Goal: Task Accomplishment & Management: Use online tool/utility

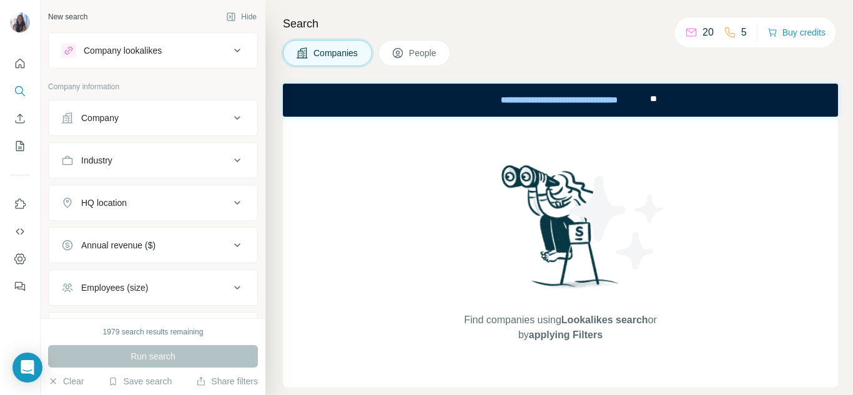
click at [172, 108] on button "Company" at bounding box center [153, 118] width 209 height 30
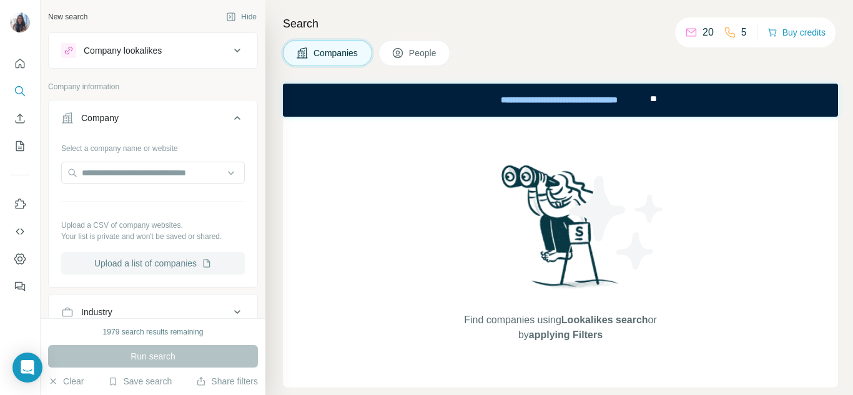
click at [170, 273] on button "Upload a list of companies" at bounding box center [153, 263] width 184 height 22
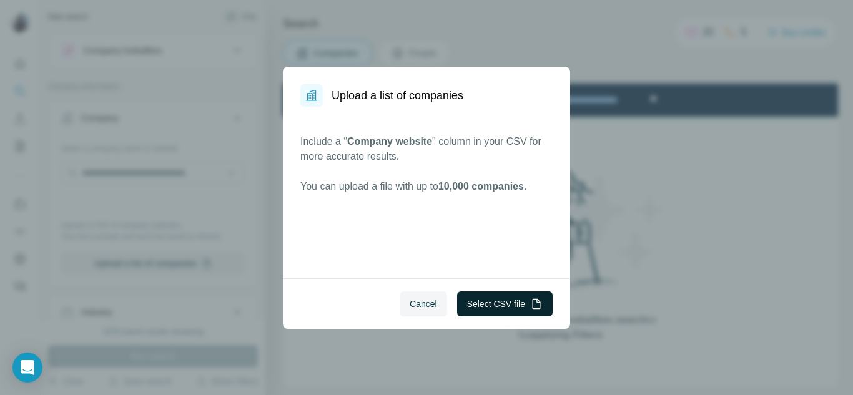
click at [489, 308] on button "Select CSV file" at bounding box center [505, 304] width 96 height 25
click at [423, 303] on span "Cancel" at bounding box center [423, 304] width 27 height 12
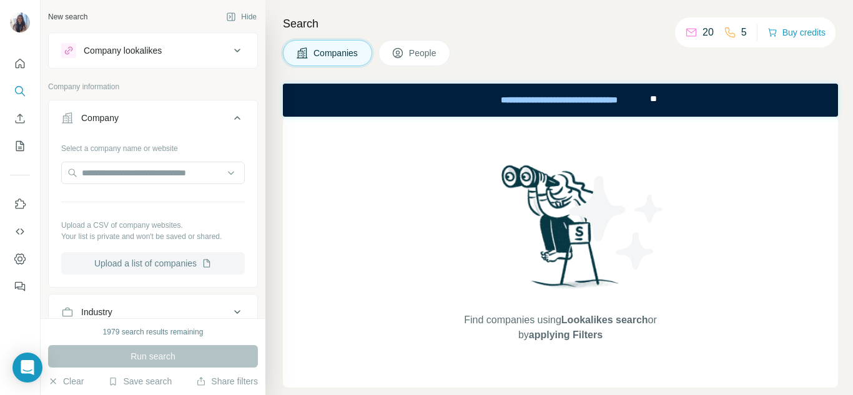
click at [105, 262] on button "Upload a list of companies" at bounding box center [153, 263] width 184 height 22
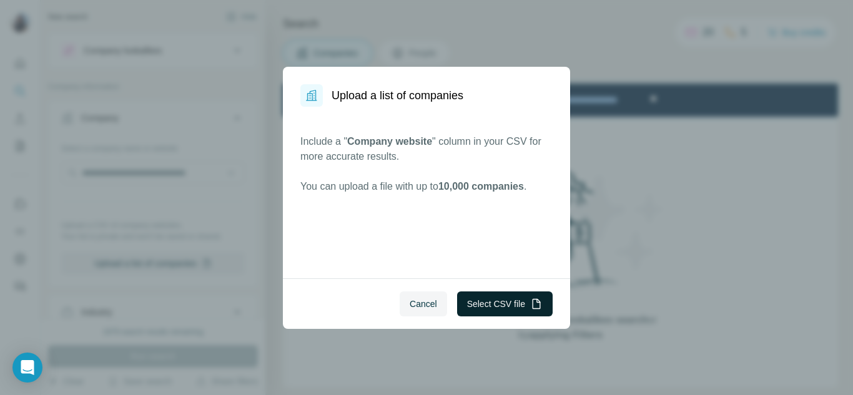
click at [499, 305] on button "Select CSV file" at bounding box center [505, 304] width 96 height 25
click at [509, 303] on button "Select CSV file" at bounding box center [505, 304] width 96 height 25
click at [479, 302] on button "Select CSV file" at bounding box center [505, 304] width 96 height 25
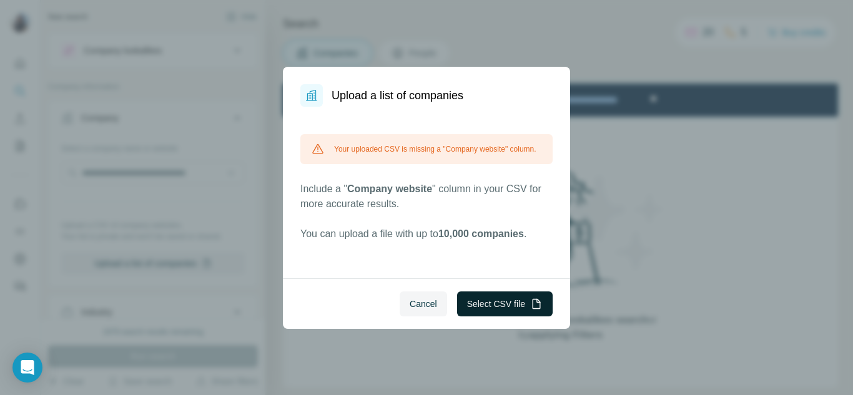
click at [484, 301] on button "Select CSV file" at bounding box center [505, 304] width 96 height 25
click at [426, 312] on button "Cancel" at bounding box center [423, 304] width 47 height 25
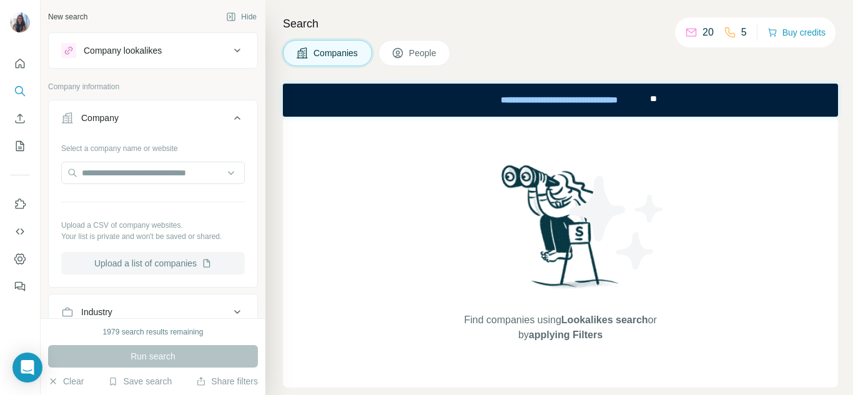
click at [175, 267] on button "Upload a list of companies" at bounding box center [153, 263] width 184 height 22
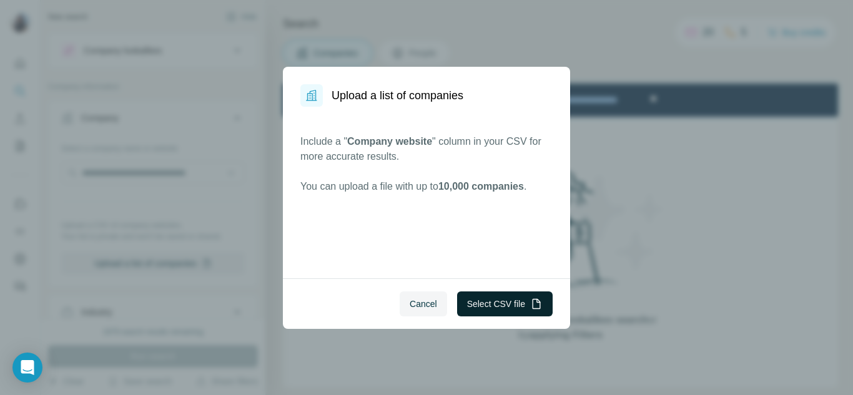
click at [519, 311] on button "Select CSV file" at bounding box center [505, 304] width 96 height 25
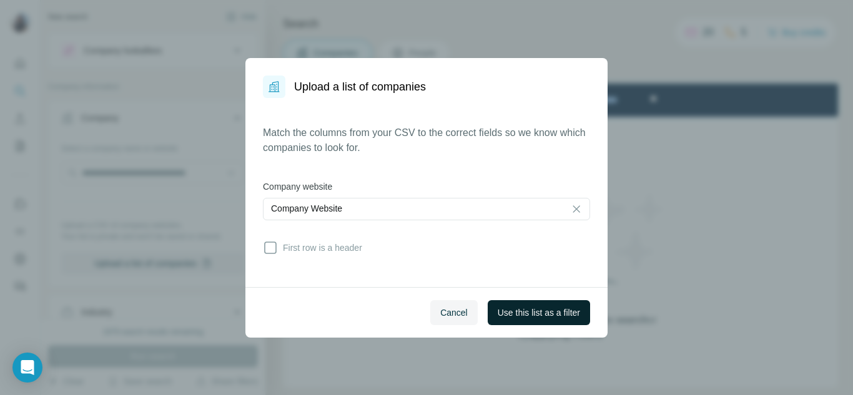
click at [516, 318] on span "Use this list as a filter" at bounding box center [539, 313] width 82 height 12
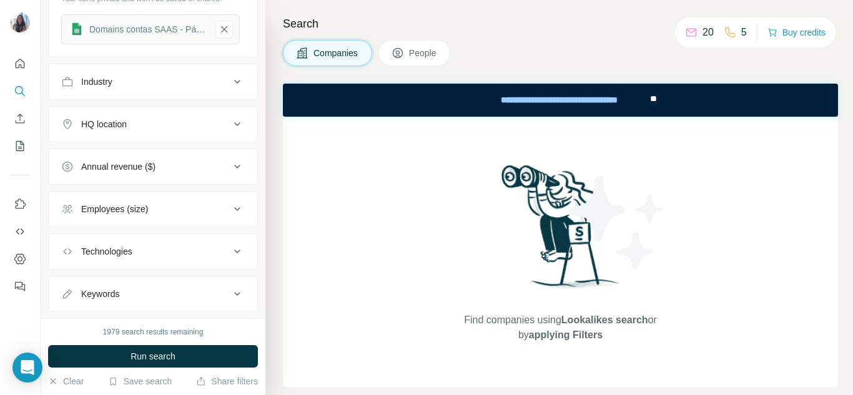
scroll to position [55, 0]
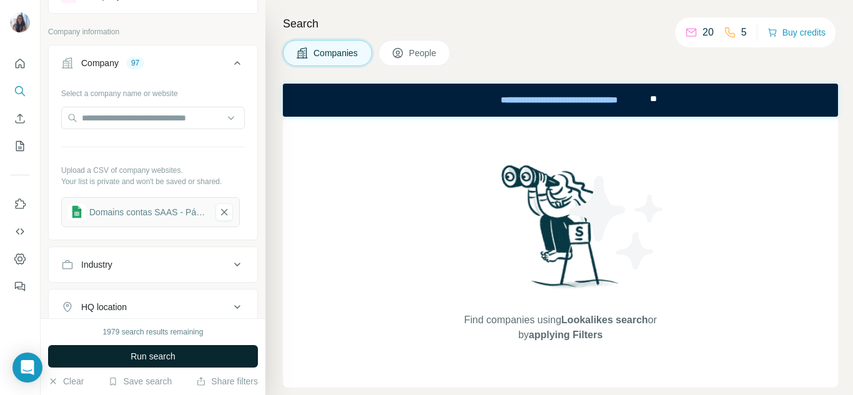
click at [156, 350] on button "Run search" at bounding box center [153, 356] width 210 height 22
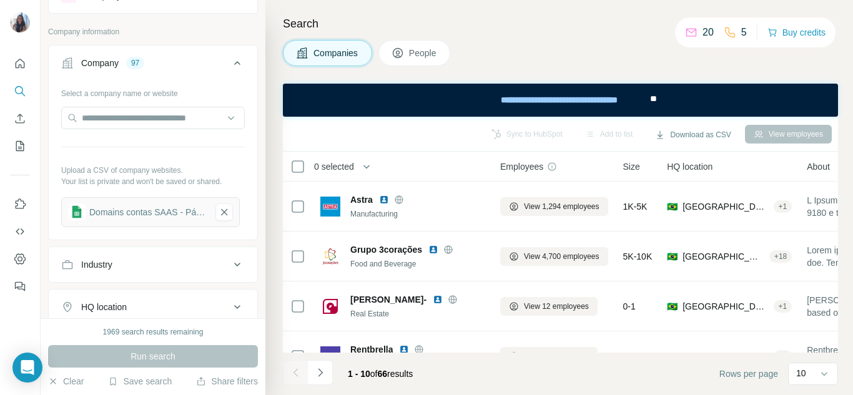
click at [409, 54] on button "People" at bounding box center [414, 53] width 72 height 26
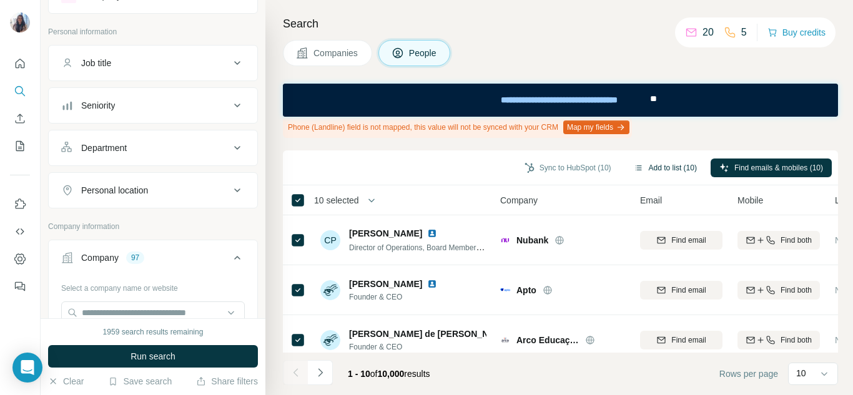
click at [680, 162] on button "Add to list (10)" at bounding box center [665, 168] width 81 height 19
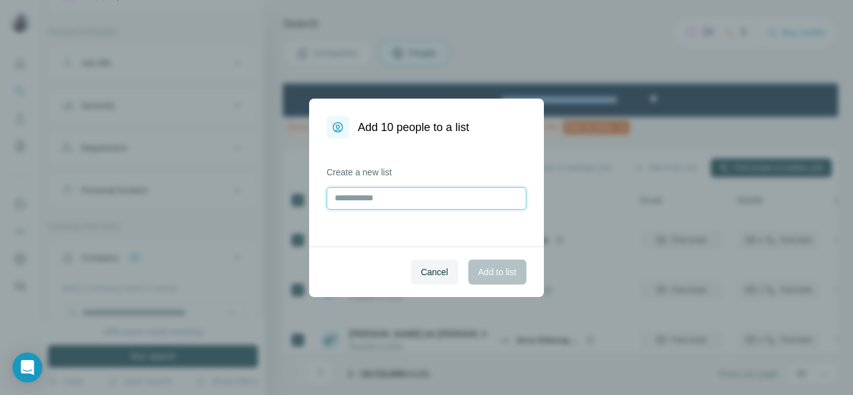
click at [431, 201] on input "text" at bounding box center [427, 198] width 200 height 22
type input "*"
type input "**********"
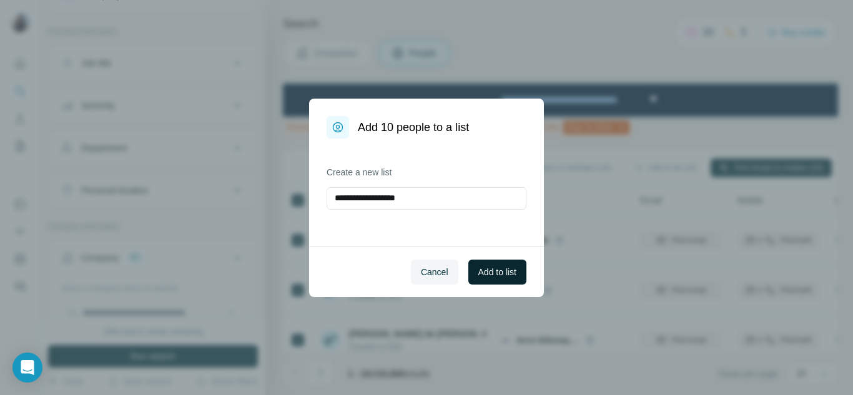
click at [499, 265] on button "Add to list" at bounding box center [497, 272] width 58 height 25
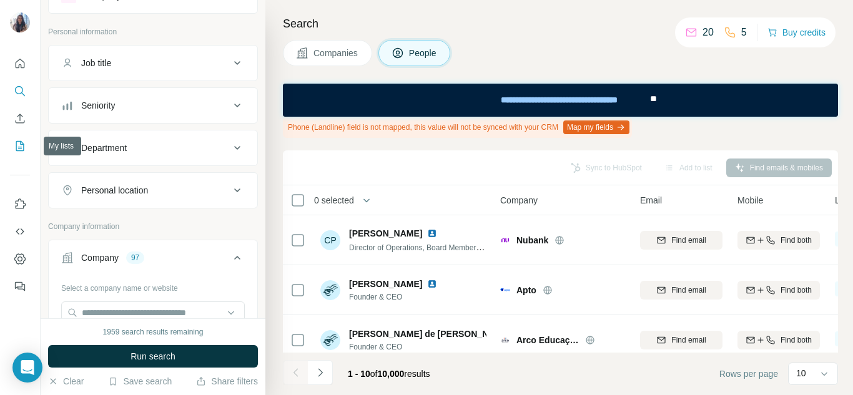
click at [20, 144] on icon "My lists" at bounding box center [20, 146] width 12 height 12
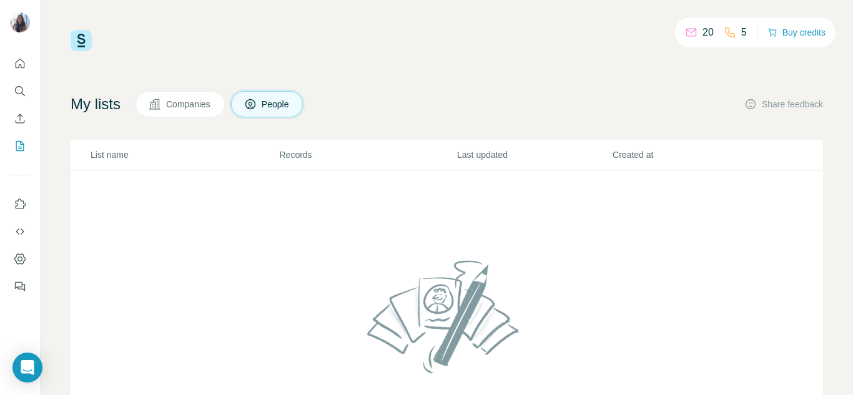
click at [184, 106] on span "Companies" at bounding box center [189, 104] width 46 height 12
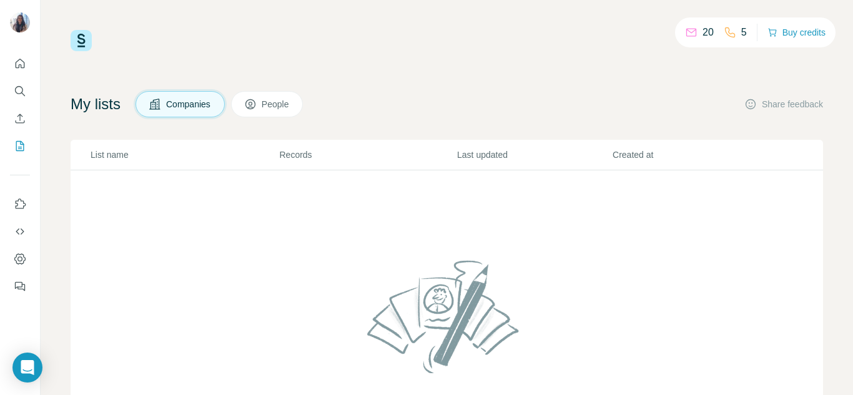
click at [277, 99] on span "People" at bounding box center [276, 104] width 29 height 12
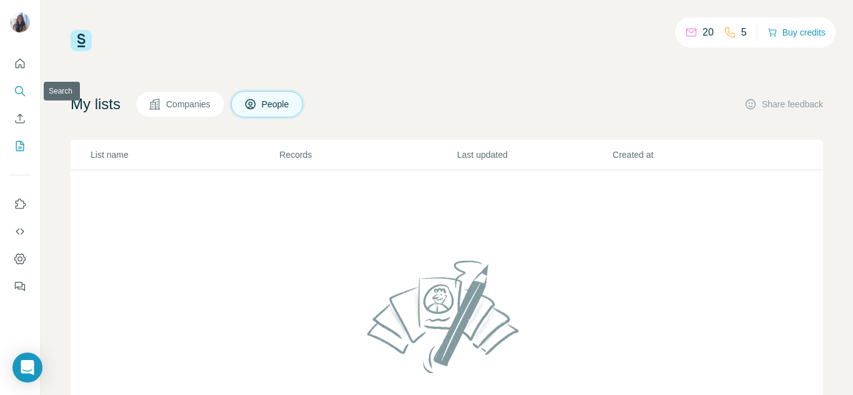
click at [24, 87] on icon "Search" at bounding box center [20, 91] width 12 height 12
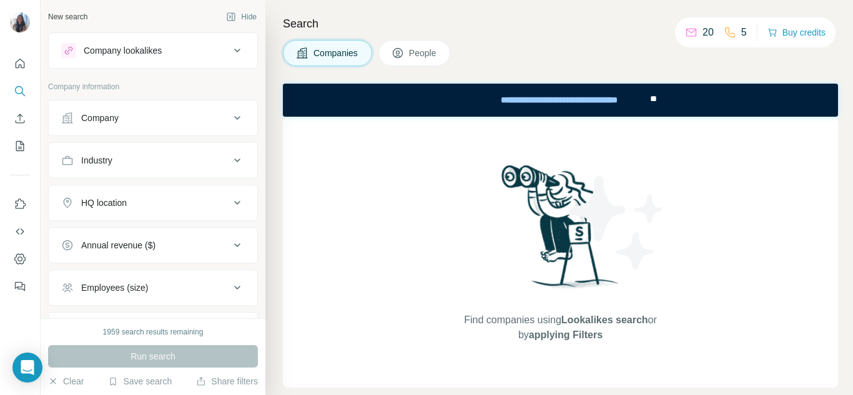
click at [110, 123] on div "Company" at bounding box center [99, 118] width 37 height 12
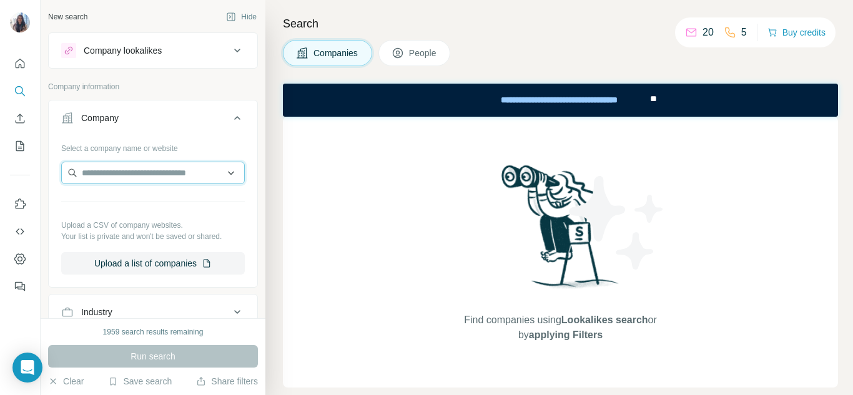
click at [116, 170] on input "text" at bounding box center [153, 173] width 184 height 22
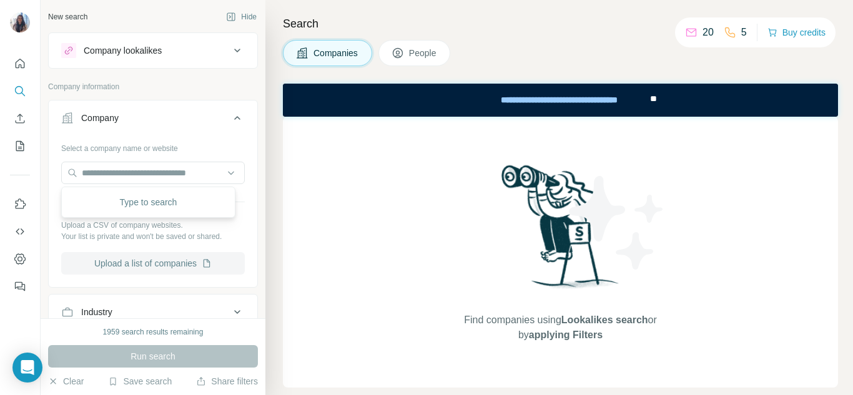
click at [161, 263] on button "Upload a list of companies" at bounding box center [153, 263] width 184 height 22
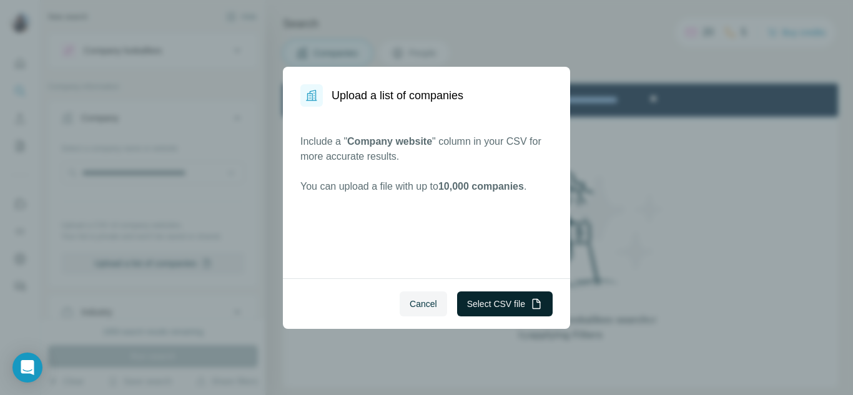
click at [485, 297] on button "Select CSV file" at bounding box center [505, 304] width 96 height 25
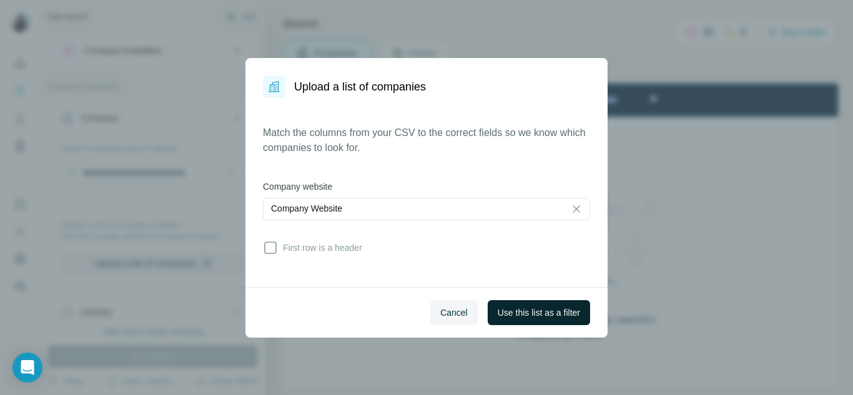
click at [550, 315] on span "Use this list as a filter" at bounding box center [539, 313] width 82 height 12
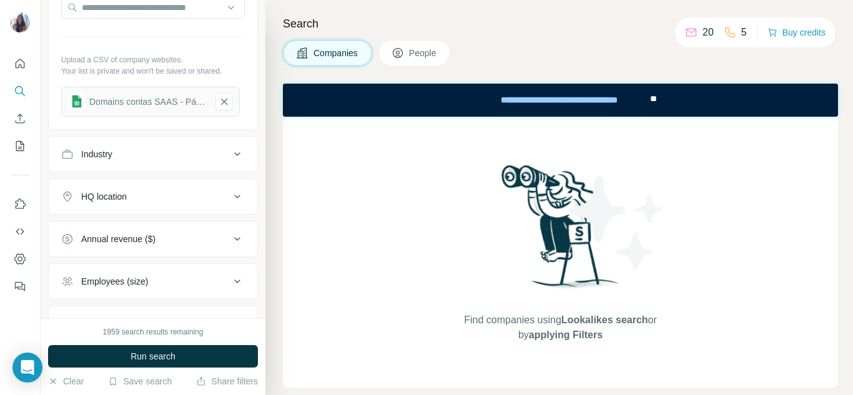
scroll to position [267, 0]
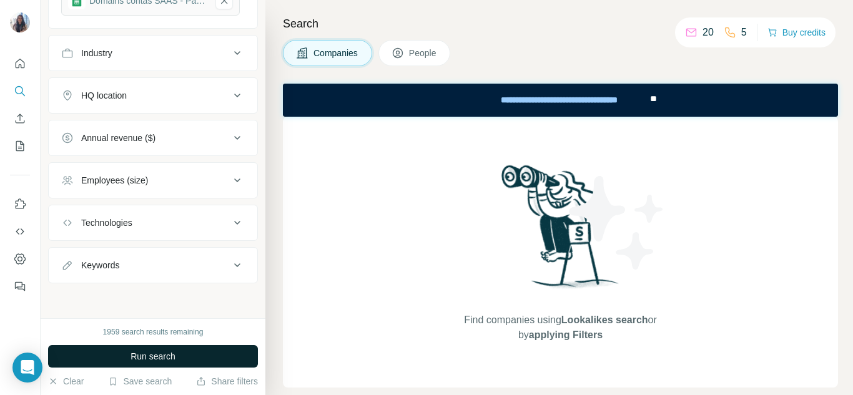
click at [181, 350] on button "Run search" at bounding box center [153, 356] width 210 height 22
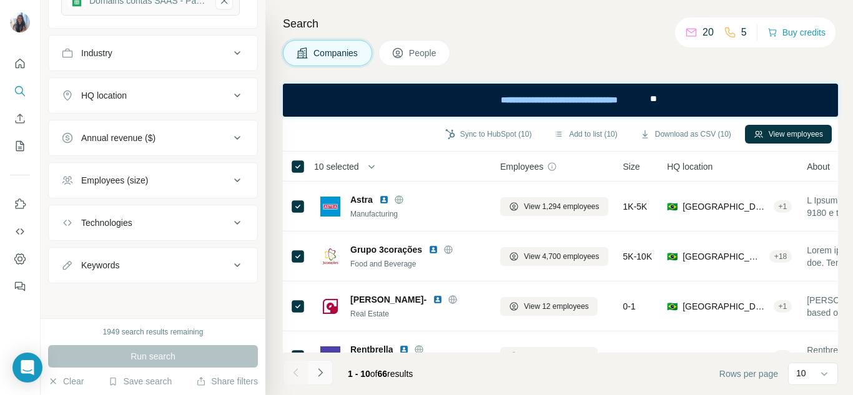
click at [319, 375] on icon "Navigate to next page" at bounding box center [320, 372] width 12 height 12
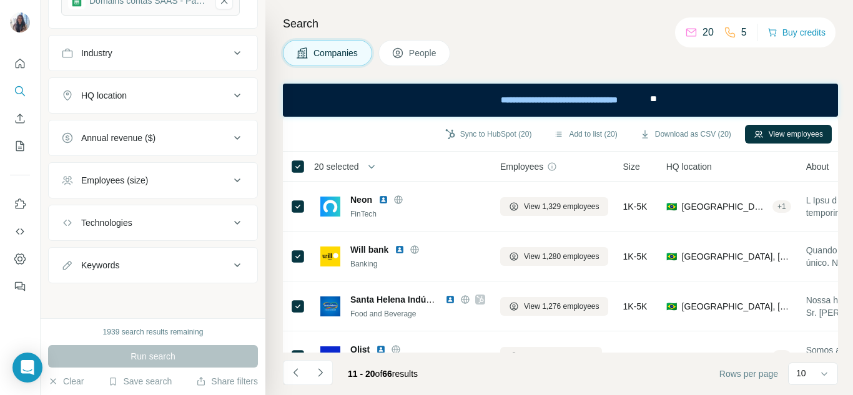
click at [411, 46] on button "People" at bounding box center [414, 53] width 72 height 26
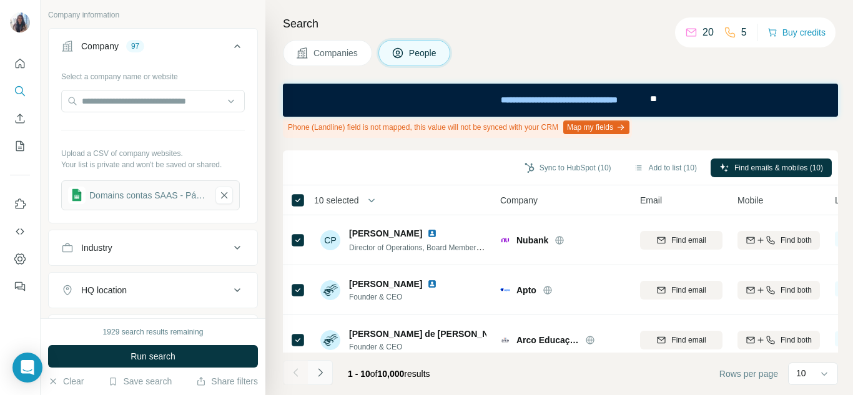
click at [320, 373] on icon "Navigate to next page" at bounding box center [320, 372] width 12 height 12
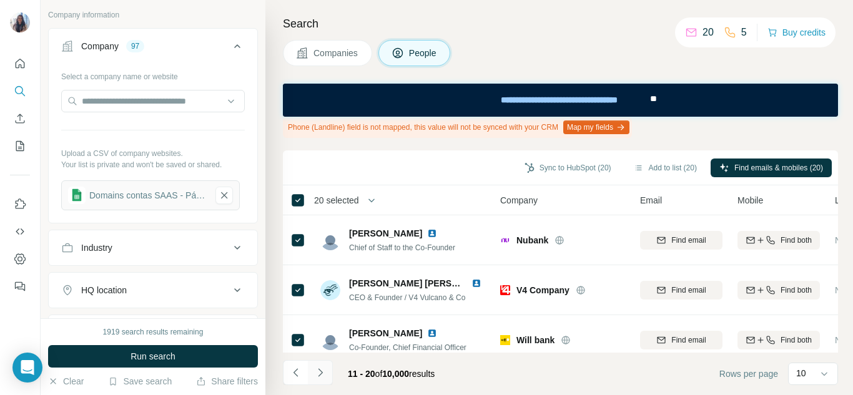
click at [318, 372] on icon "Navigate to next page" at bounding box center [320, 372] width 12 height 12
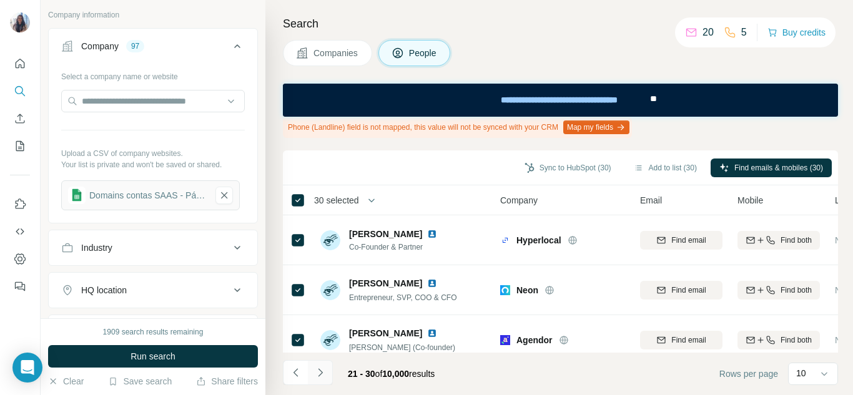
click at [322, 373] on icon "Navigate to next page" at bounding box center [320, 372] width 4 height 8
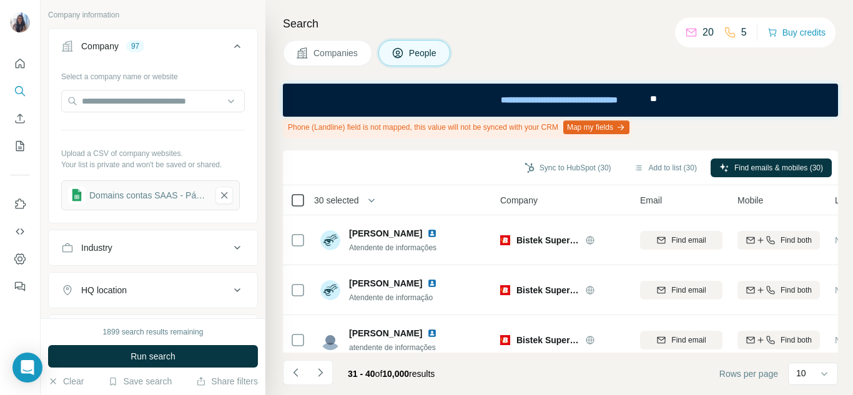
click at [290, 201] on icon at bounding box center [297, 200] width 15 height 15
click at [323, 373] on icon "Navigate to next page" at bounding box center [320, 372] width 12 height 12
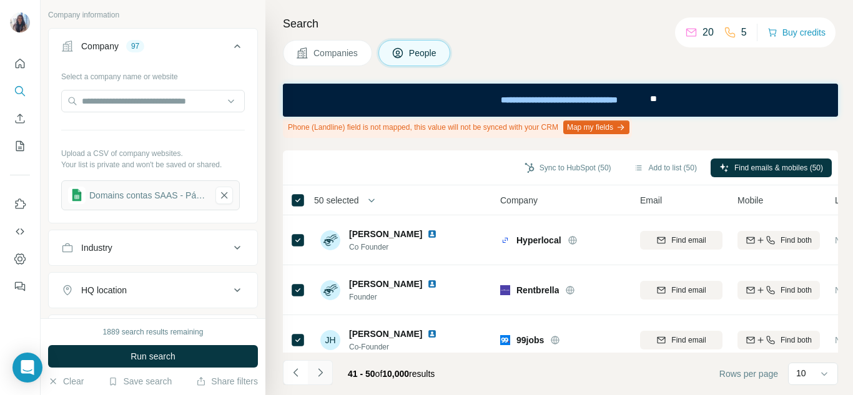
click at [319, 372] on icon "Navigate to next page" at bounding box center [320, 372] width 12 height 12
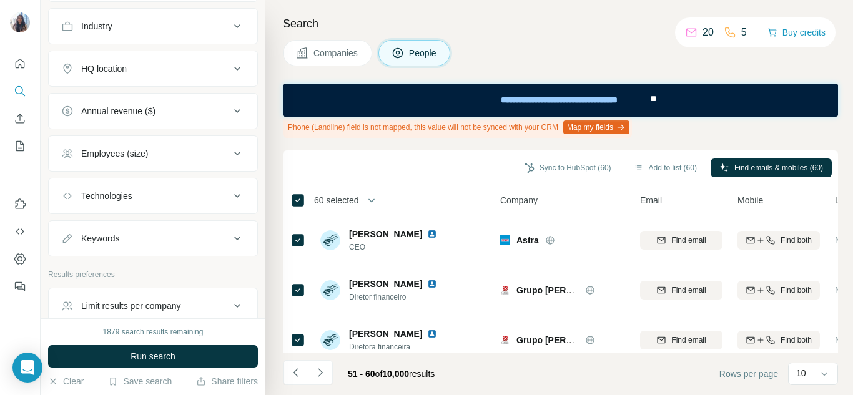
scroll to position [551, 0]
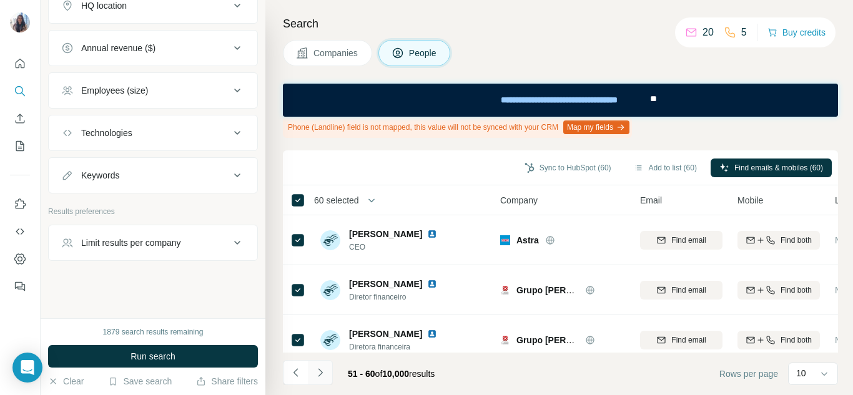
click at [322, 370] on icon "Navigate to next page" at bounding box center [320, 372] width 12 height 12
click at [314, 369] on icon "Navigate to next page" at bounding box center [320, 372] width 12 height 12
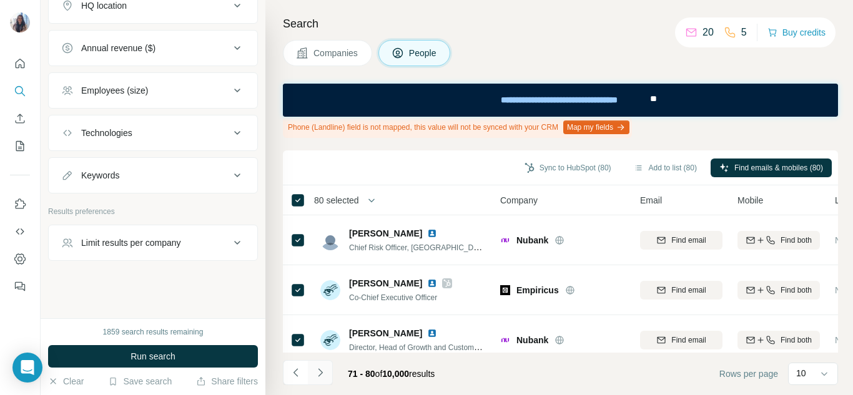
click at [320, 370] on icon "Navigate to next page" at bounding box center [320, 372] width 4 height 8
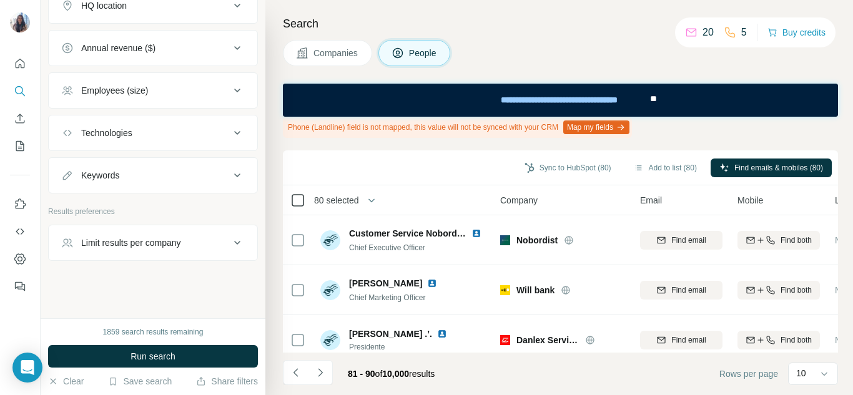
click at [299, 193] on icon at bounding box center [297, 200] width 15 height 15
click at [322, 371] on icon "Navigate to next page" at bounding box center [320, 372] width 12 height 12
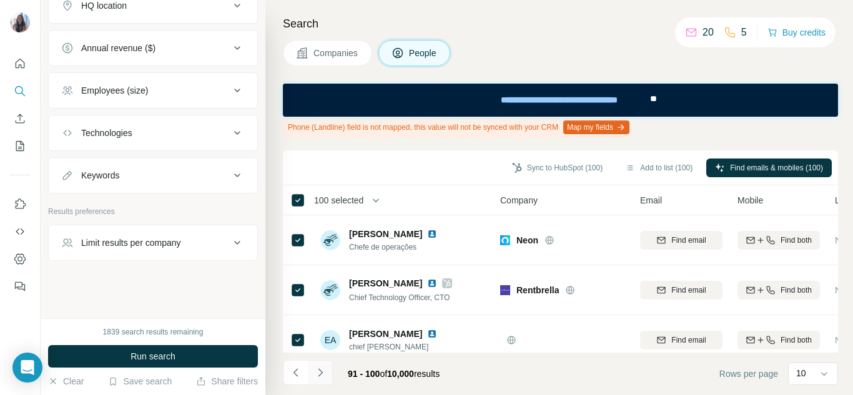
click at [317, 371] on icon "Navigate to next page" at bounding box center [320, 372] width 12 height 12
click at [318, 379] on button "Navigate to next page" at bounding box center [320, 372] width 25 height 25
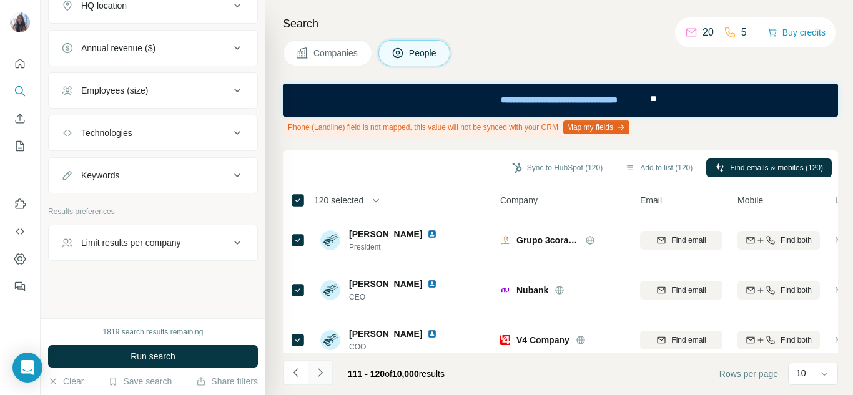
click at [324, 372] on icon "Navigate to next page" at bounding box center [320, 372] width 12 height 12
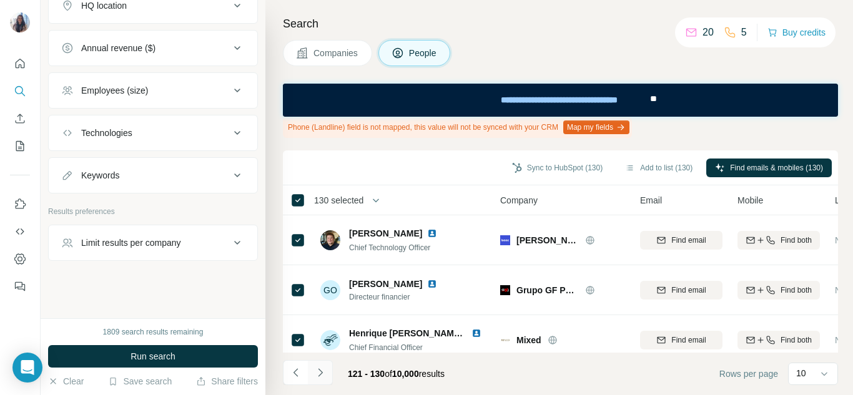
click at [322, 373] on icon "Navigate to next page" at bounding box center [320, 372] width 4 height 8
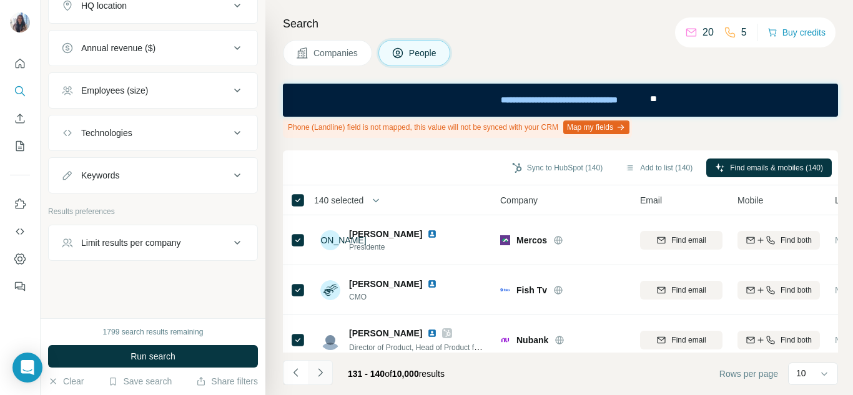
click at [322, 372] on icon "Navigate to next page" at bounding box center [320, 372] width 12 height 12
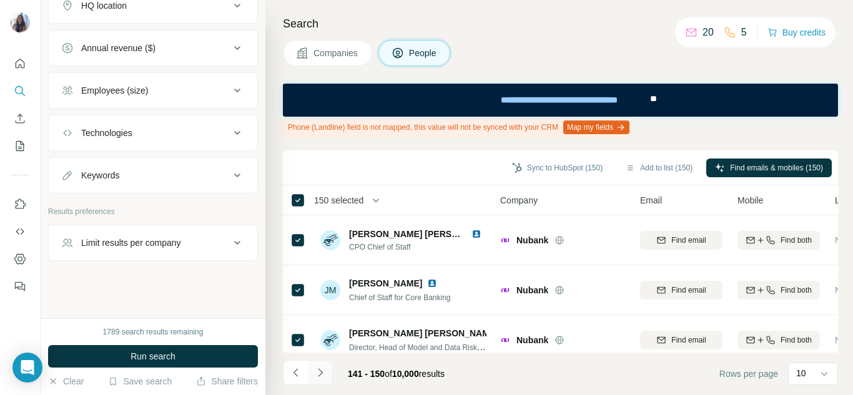
click at [314, 370] on icon "Navigate to next page" at bounding box center [320, 372] width 12 height 12
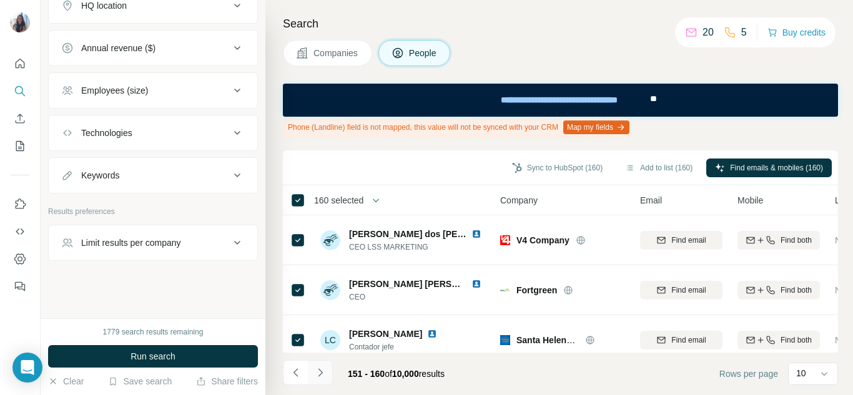
click at [324, 377] on icon "Navigate to next page" at bounding box center [320, 372] width 12 height 12
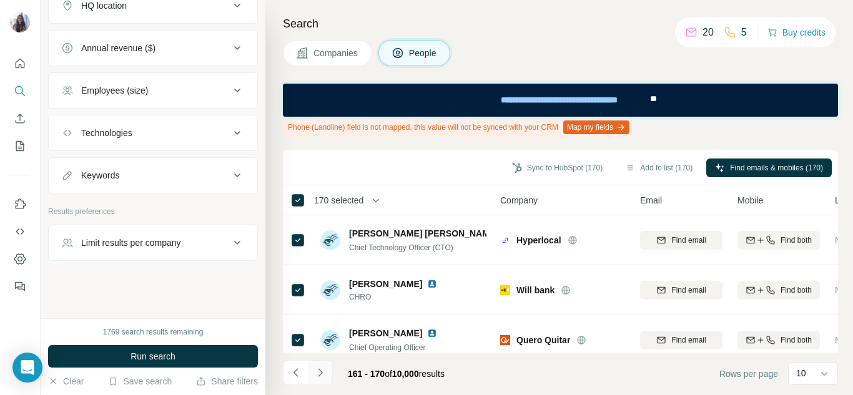
click at [319, 376] on icon "Navigate to next page" at bounding box center [320, 372] width 4 height 8
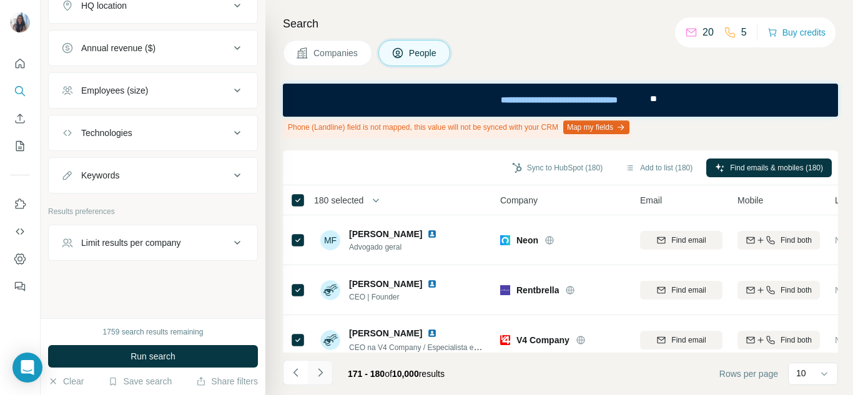
click at [318, 380] on button "Navigate to next page" at bounding box center [320, 372] width 25 height 25
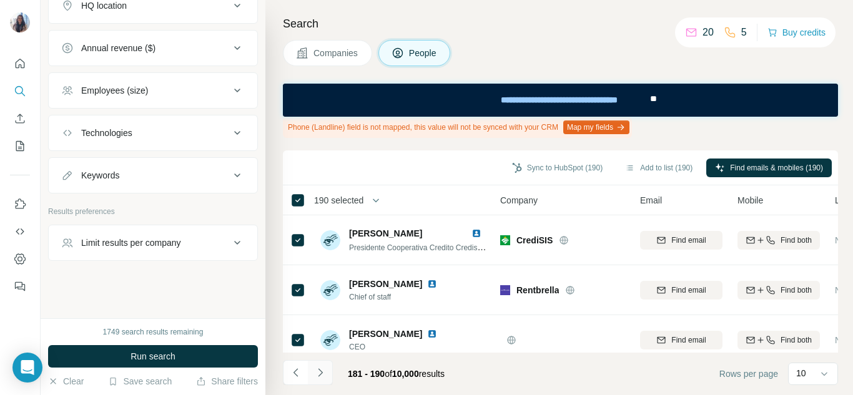
click at [319, 373] on icon "Navigate to next page" at bounding box center [320, 372] width 12 height 12
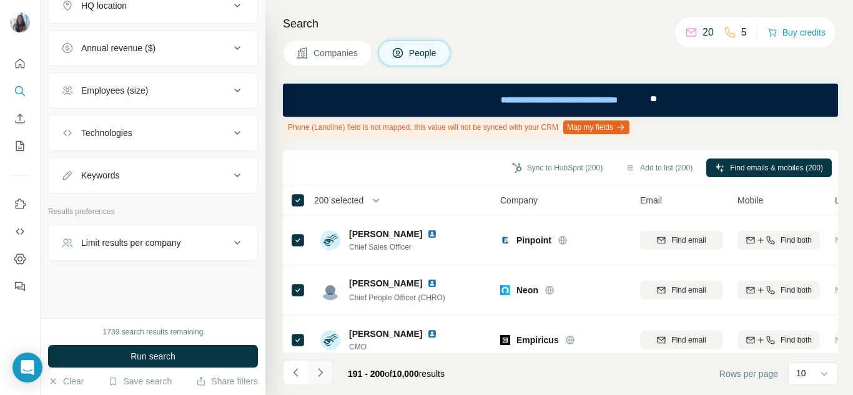
click at [323, 373] on icon "Navigate to next page" at bounding box center [320, 372] width 12 height 12
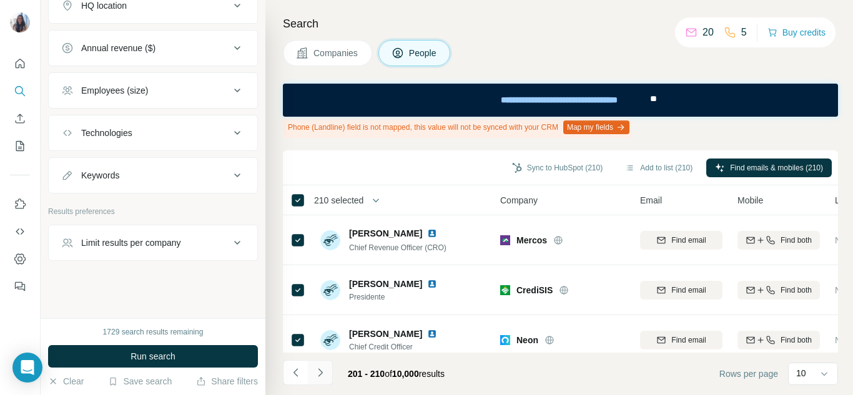
click at [321, 369] on icon "Navigate to next page" at bounding box center [320, 372] width 12 height 12
click at [323, 371] on icon "Navigate to next page" at bounding box center [320, 372] width 12 height 12
click at [316, 365] on button "Navigate to next page" at bounding box center [320, 372] width 25 height 25
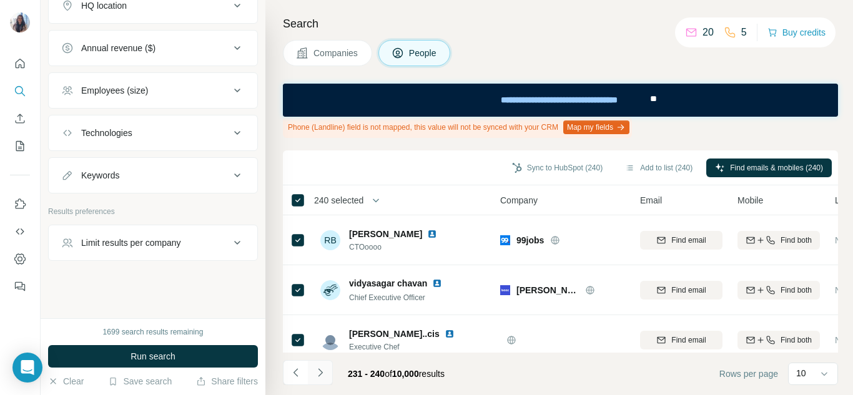
click at [328, 371] on button "Navigate to next page" at bounding box center [320, 372] width 25 height 25
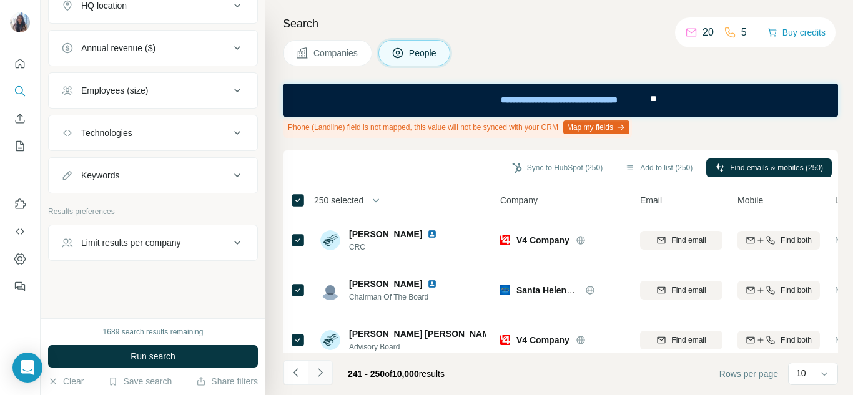
click at [317, 372] on icon "Navigate to next page" at bounding box center [320, 372] width 12 height 12
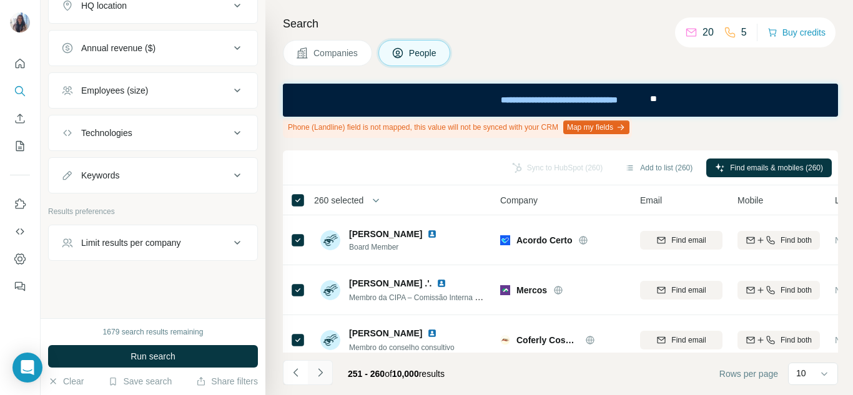
click at [322, 376] on icon "Navigate to next page" at bounding box center [320, 372] width 12 height 12
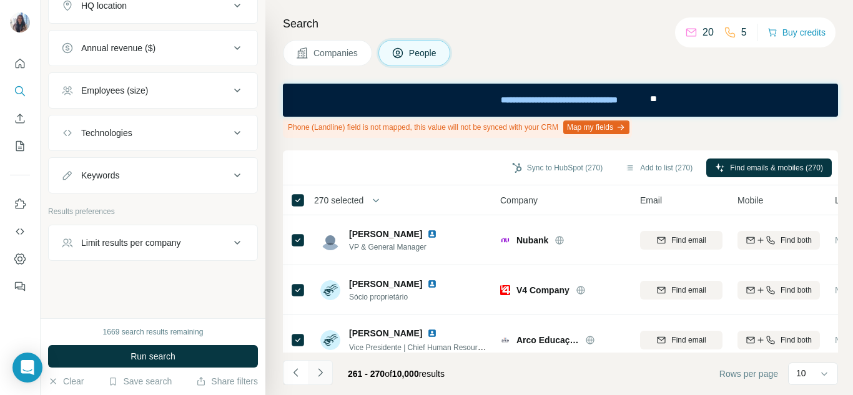
click at [319, 373] on icon "Navigate to next page" at bounding box center [320, 372] width 12 height 12
click at [317, 379] on button "Navigate to next page" at bounding box center [320, 372] width 25 height 25
click at [317, 373] on icon "Navigate to next page" at bounding box center [320, 372] width 12 height 12
click at [317, 371] on icon "Navigate to next page" at bounding box center [320, 372] width 12 height 12
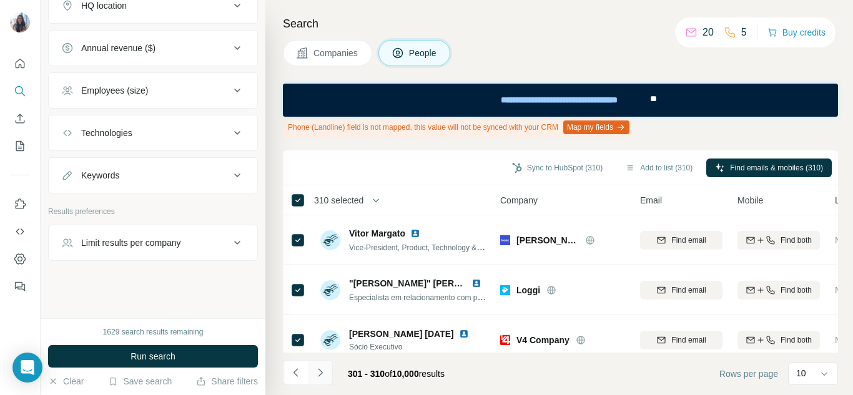
click at [314, 375] on icon "Navigate to next page" at bounding box center [320, 372] width 12 height 12
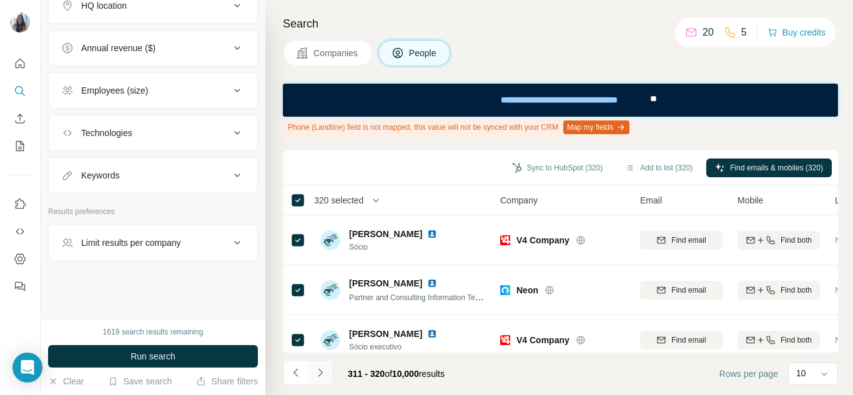
click at [324, 379] on button "Navigate to next page" at bounding box center [320, 372] width 25 height 25
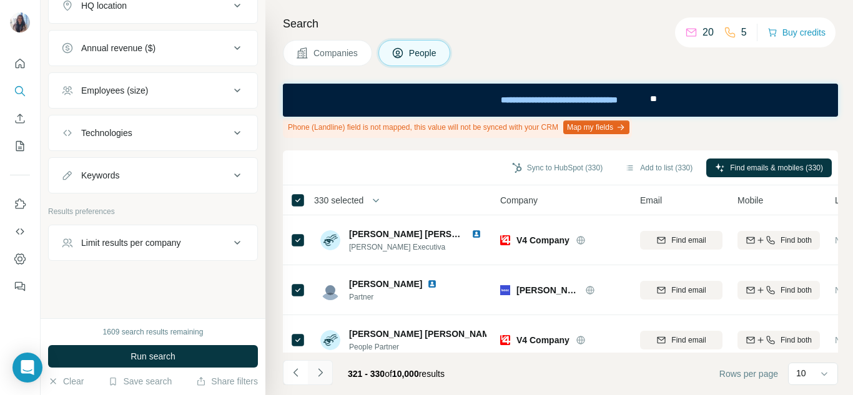
click at [322, 371] on icon "Navigate to next page" at bounding box center [320, 372] width 12 height 12
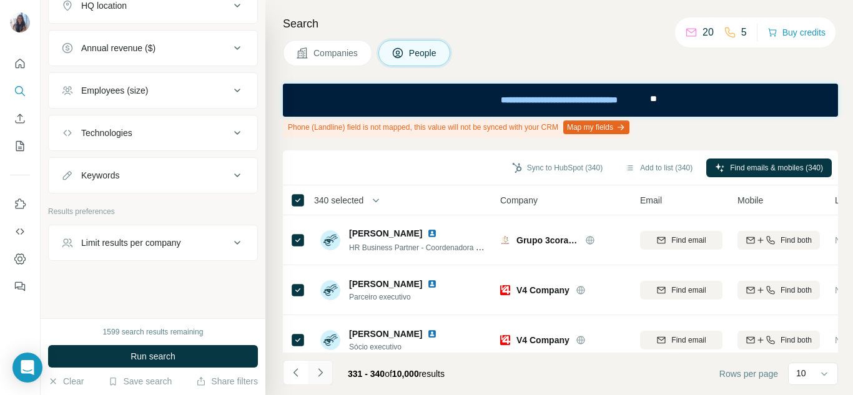
click at [317, 374] on icon "Navigate to next page" at bounding box center [320, 372] width 12 height 12
click at [318, 371] on icon "Navigate to next page" at bounding box center [320, 372] width 12 height 12
click at [313, 369] on button "Navigate to next page" at bounding box center [320, 372] width 25 height 25
click at [326, 376] on icon "Navigate to next page" at bounding box center [320, 372] width 12 height 12
click at [317, 374] on icon "Navigate to next page" at bounding box center [320, 372] width 12 height 12
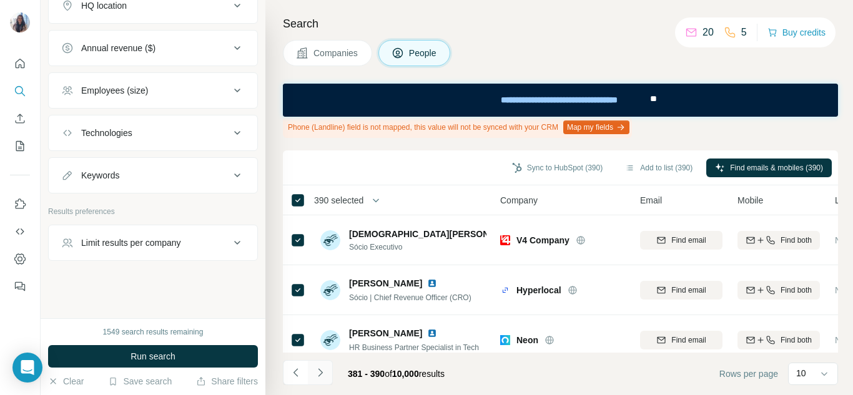
click at [317, 373] on icon "Navigate to next page" at bounding box center [320, 372] width 12 height 12
click at [322, 376] on icon "Navigate to next page" at bounding box center [320, 372] width 12 height 12
click at [625, 164] on icon "button" at bounding box center [630, 168] width 10 height 10
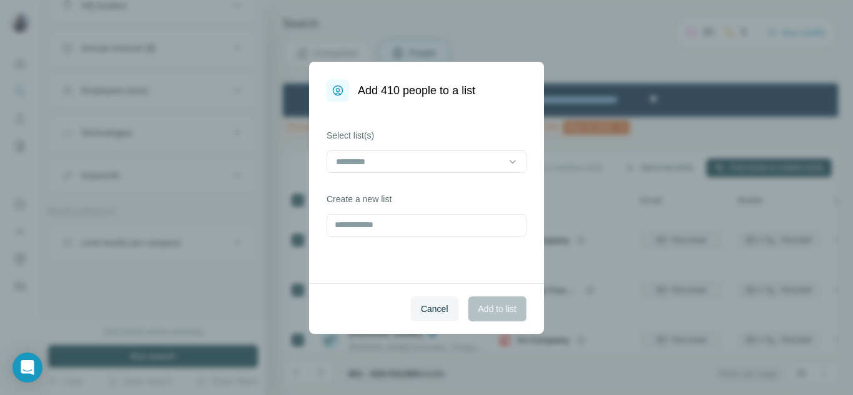
click at [640, 168] on body "New search Hide Company lookalikes Personal information Job title Seniority Dep…" at bounding box center [426, 197] width 853 height 395
click at [394, 152] on div at bounding box center [419, 161] width 169 height 21
click at [443, 130] on label "Select list(s)" at bounding box center [427, 135] width 200 height 12
click at [391, 221] on input "text" at bounding box center [427, 225] width 200 height 22
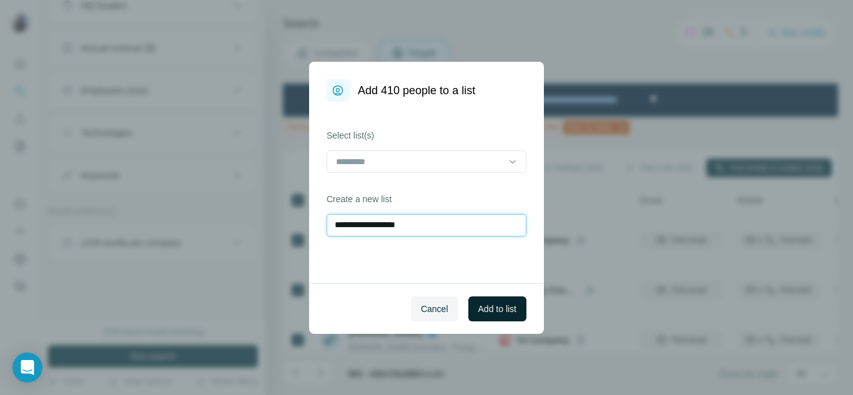
type input "**********"
click at [514, 305] on span "Add to list" at bounding box center [497, 309] width 38 height 12
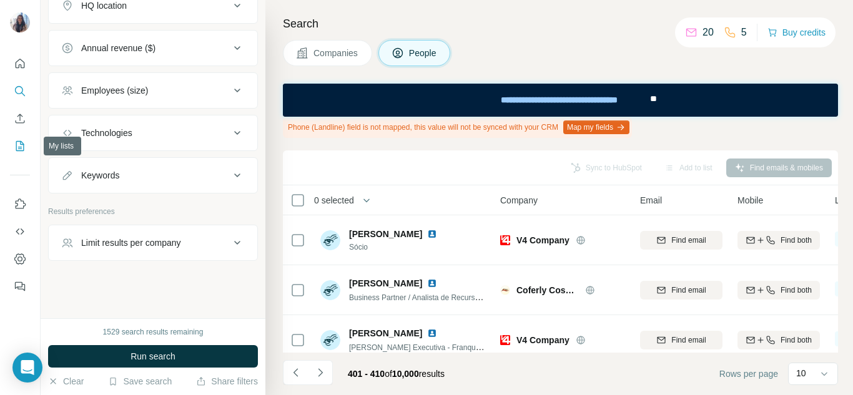
click at [22, 148] on icon "My lists" at bounding box center [20, 146] width 12 height 12
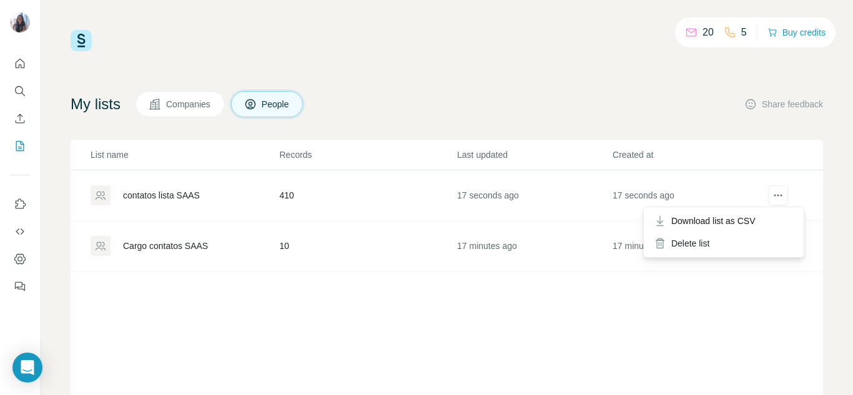
click at [775, 197] on icon "actions" at bounding box center [778, 195] width 12 height 12
click at [772, 190] on icon "actions" at bounding box center [778, 195] width 12 height 12
click at [755, 218] on span "Download list as CSV" at bounding box center [713, 221] width 84 height 12
click at [17, 140] on icon "My lists" at bounding box center [20, 146] width 12 height 12
click at [18, 144] on icon "My lists" at bounding box center [20, 146] width 12 height 12
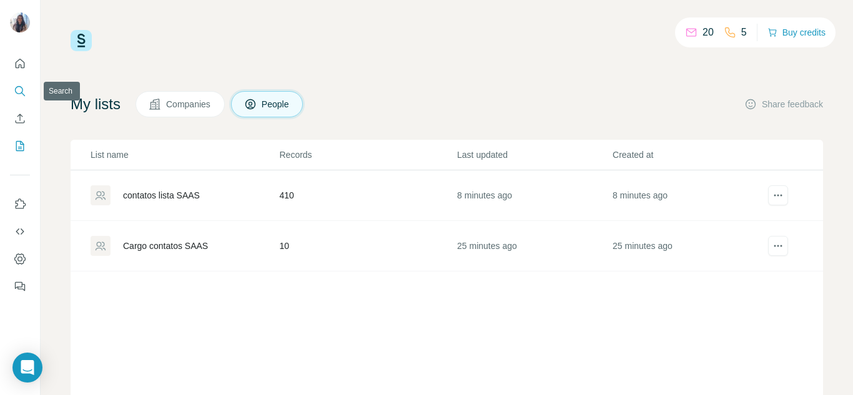
click at [22, 93] on icon "Search" at bounding box center [23, 94] width 4 height 4
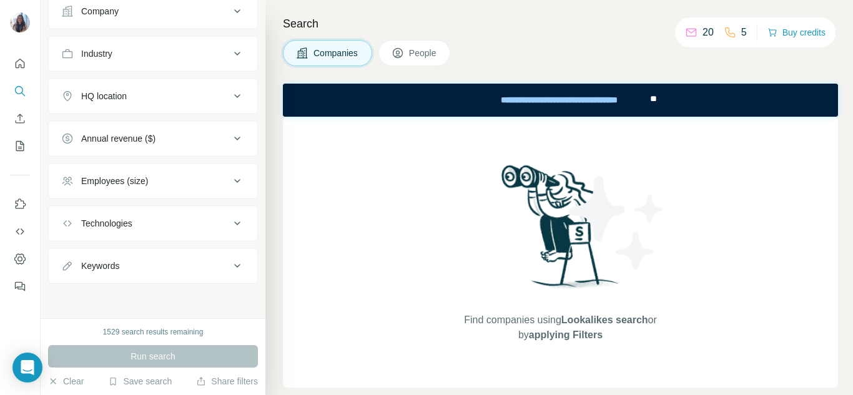
scroll to position [107, 0]
click at [179, 176] on div "Employees (size)" at bounding box center [145, 180] width 169 height 12
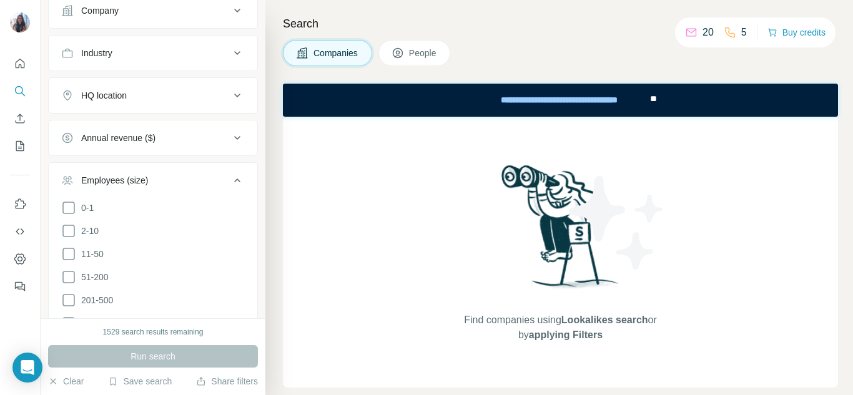
click at [179, 176] on div "Employees (size)" at bounding box center [145, 180] width 169 height 12
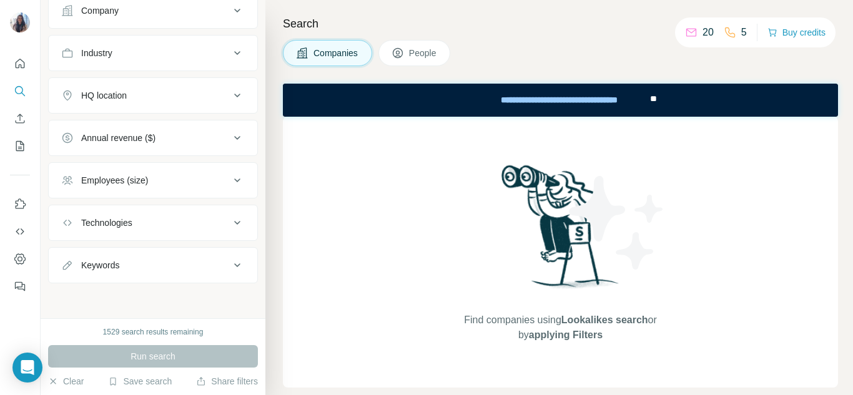
click at [154, 261] on div "Keywords" at bounding box center [145, 265] width 169 height 12
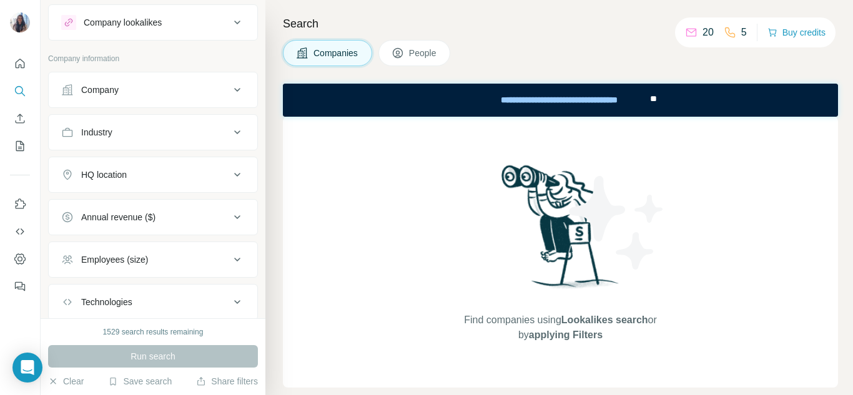
scroll to position [0, 0]
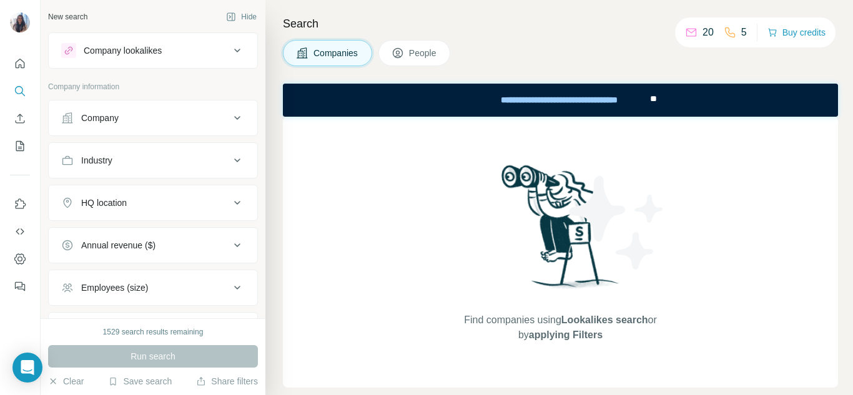
click at [167, 248] on div "Annual revenue ($)" at bounding box center [145, 245] width 169 height 12
click at [170, 205] on div "HQ location" at bounding box center [145, 203] width 169 height 12
click at [172, 145] on div "Industry" at bounding box center [153, 160] width 210 height 36
click at [171, 159] on div "Industry" at bounding box center [145, 160] width 169 height 12
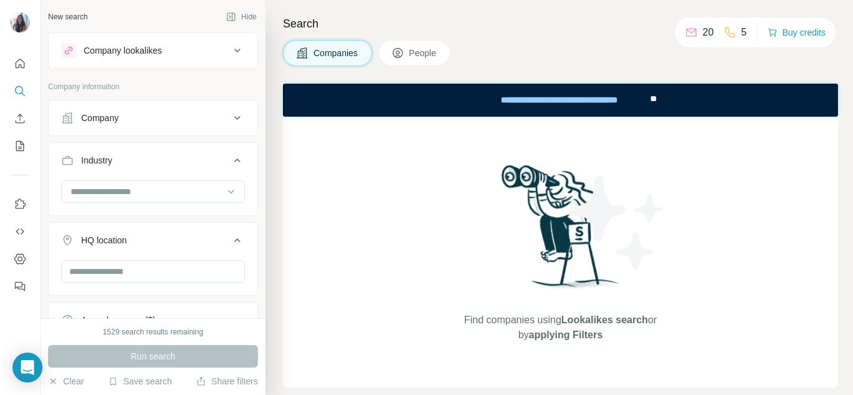
click at [184, 109] on button "Company" at bounding box center [153, 118] width 209 height 30
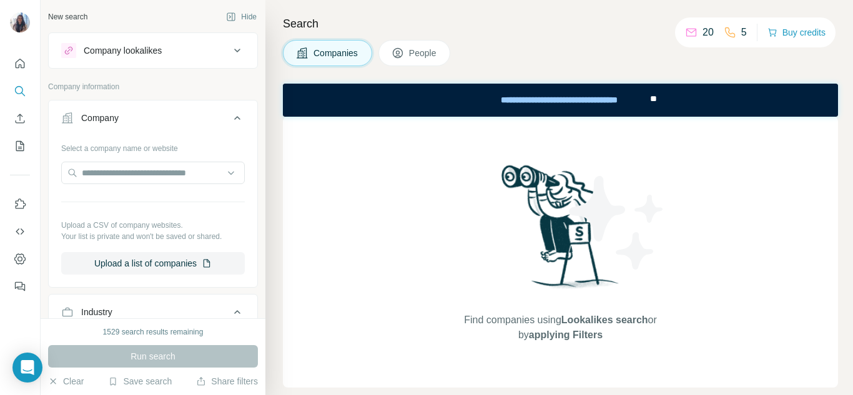
click at [199, 61] on button "Company lookalikes" at bounding box center [153, 51] width 209 height 30
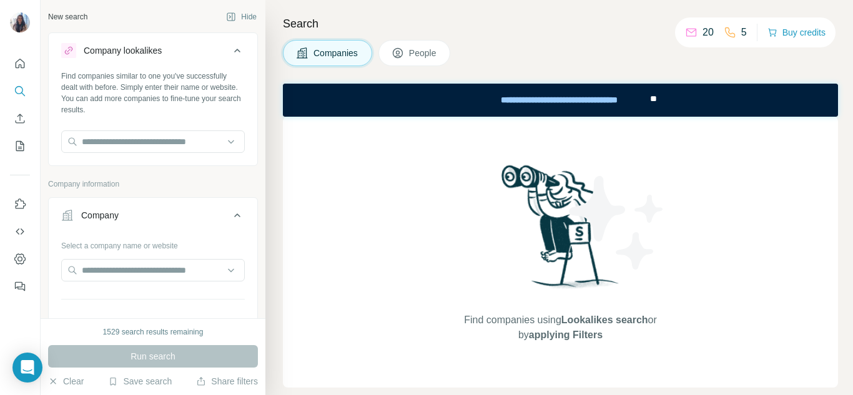
click at [214, 47] on div "Company lookalikes" at bounding box center [145, 50] width 169 height 15
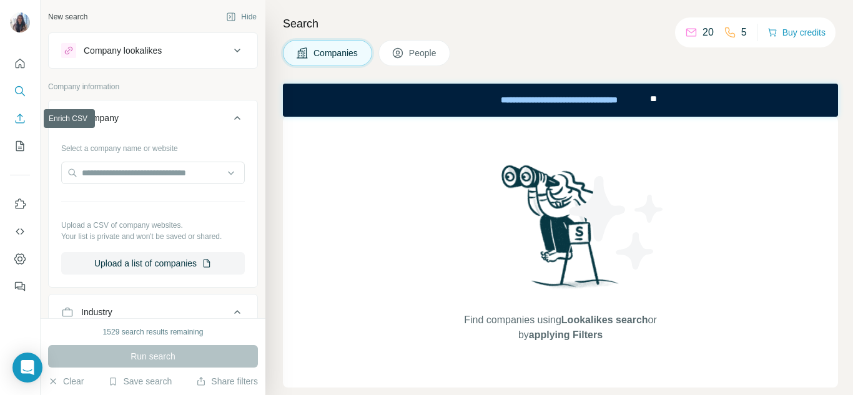
click at [24, 115] on icon "Enrich CSV" at bounding box center [20, 118] width 12 height 12
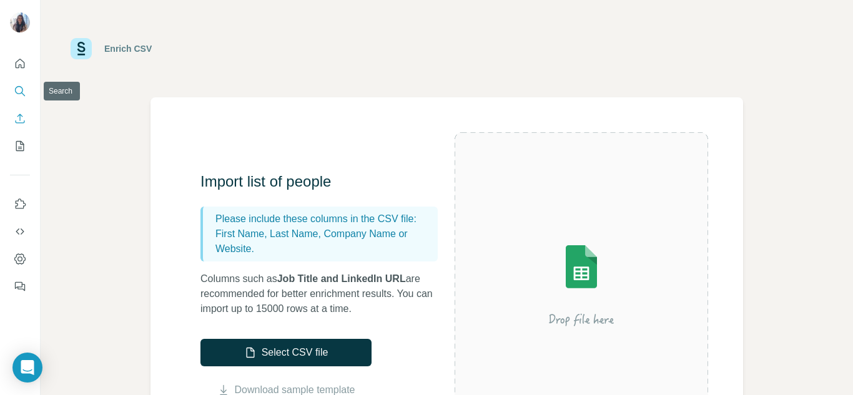
click at [23, 91] on icon "Search" at bounding box center [20, 91] width 12 height 12
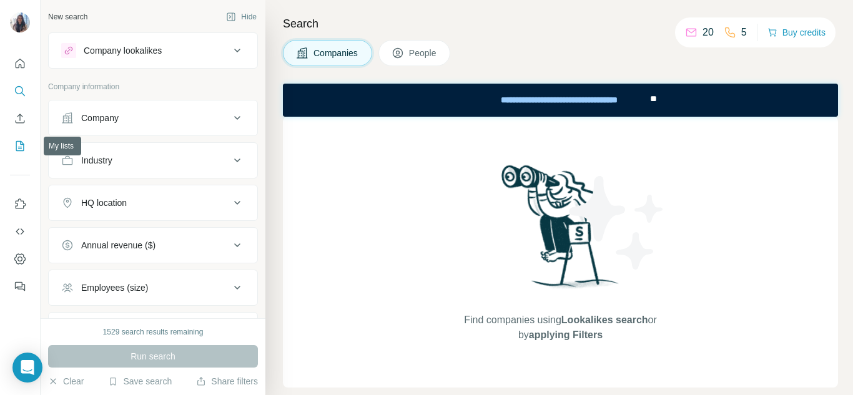
click at [21, 141] on icon "My lists" at bounding box center [21, 145] width 6 height 8
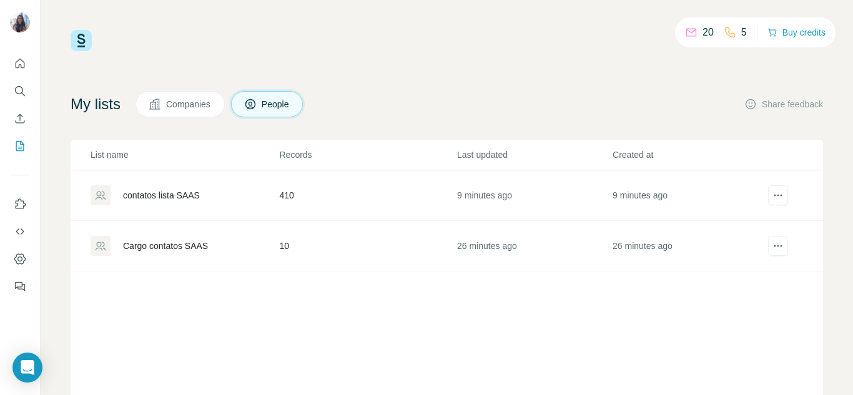
click at [179, 104] on span "Companies" at bounding box center [189, 104] width 46 height 12
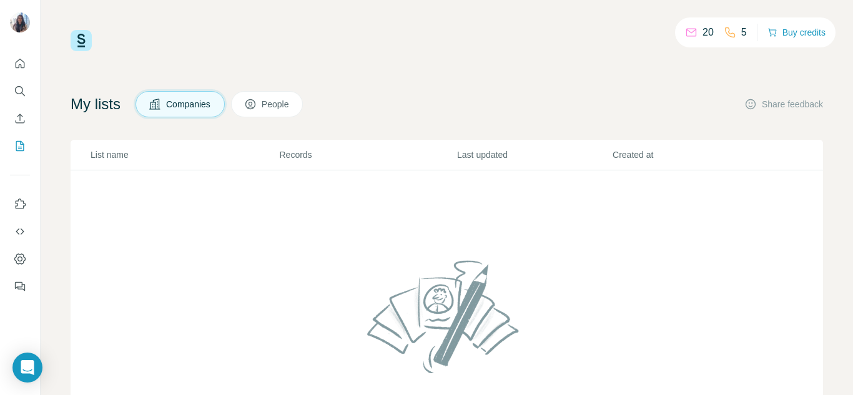
click at [257, 114] on button "People" at bounding box center [267, 104] width 72 height 26
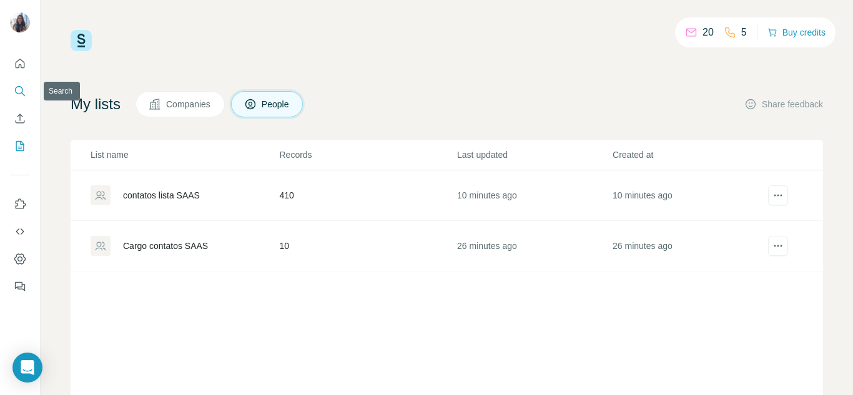
click at [21, 94] on icon "Search" at bounding box center [19, 90] width 8 height 8
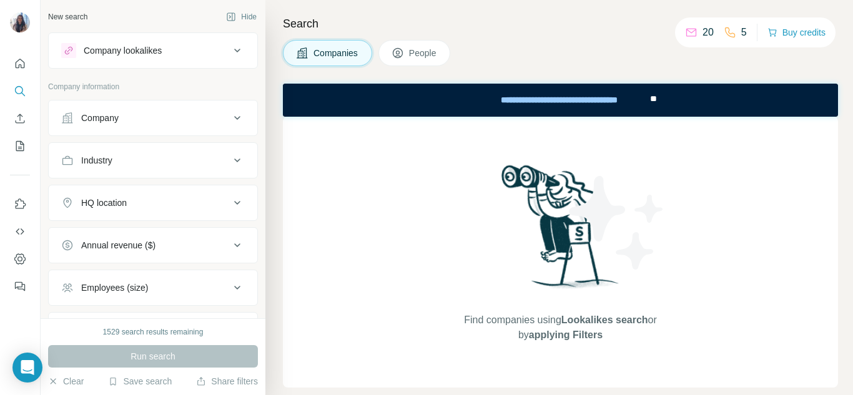
click at [230, 115] on icon at bounding box center [237, 117] width 15 height 15
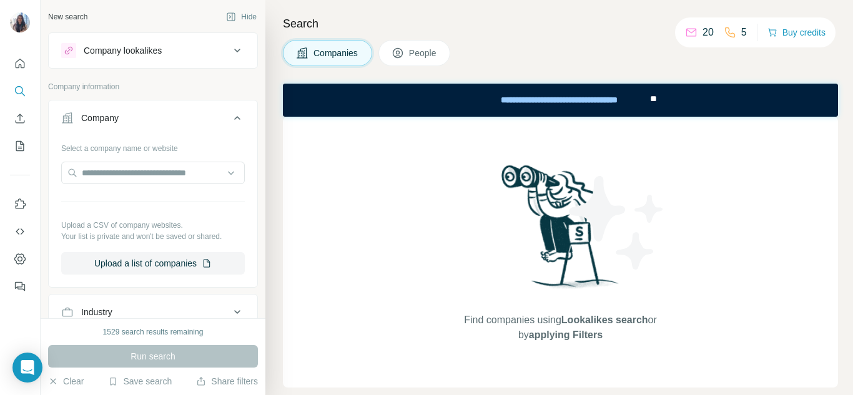
click at [230, 115] on icon at bounding box center [237, 117] width 15 height 15
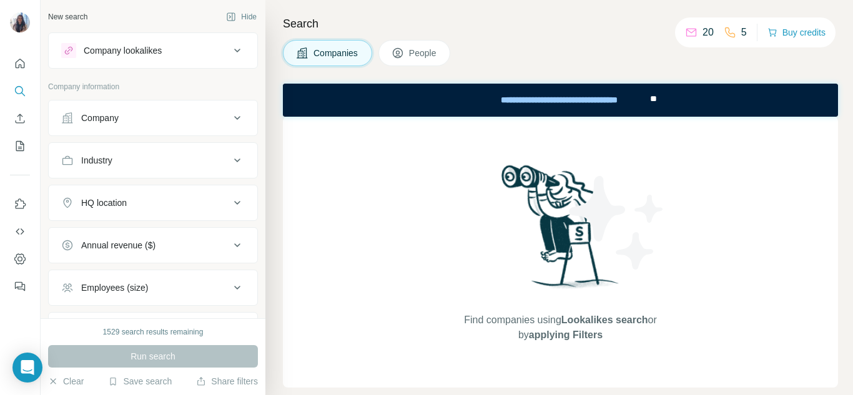
click at [139, 122] on div "Company" at bounding box center [145, 118] width 169 height 12
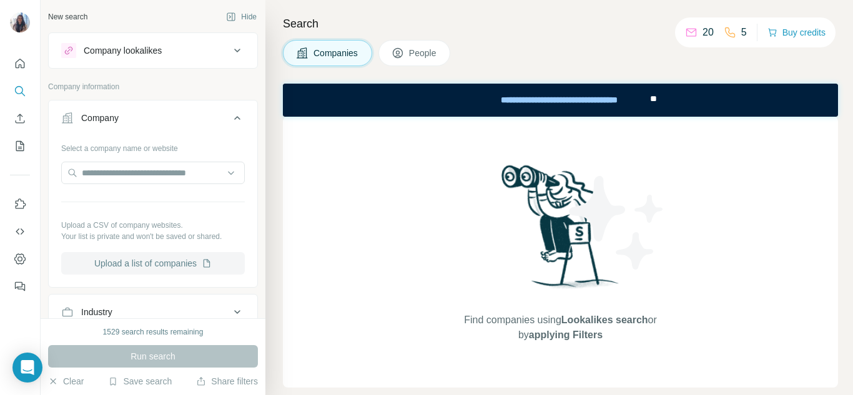
click at [112, 261] on button "Upload a list of companies" at bounding box center [153, 263] width 184 height 22
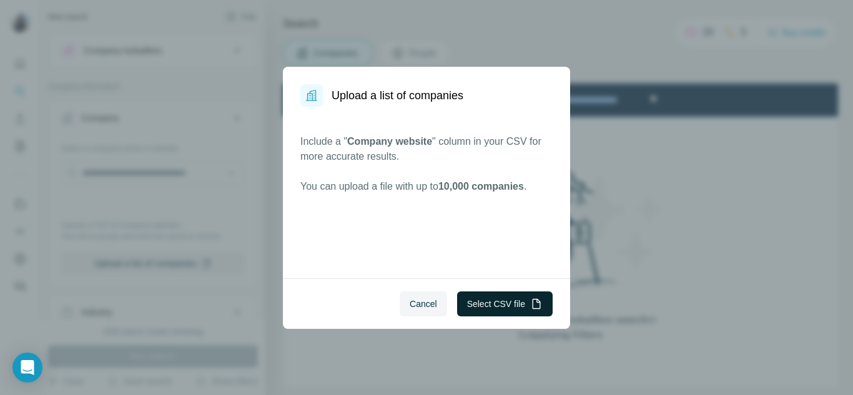
click at [513, 307] on button "Select CSV file" at bounding box center [505, 304] width 96 height 25
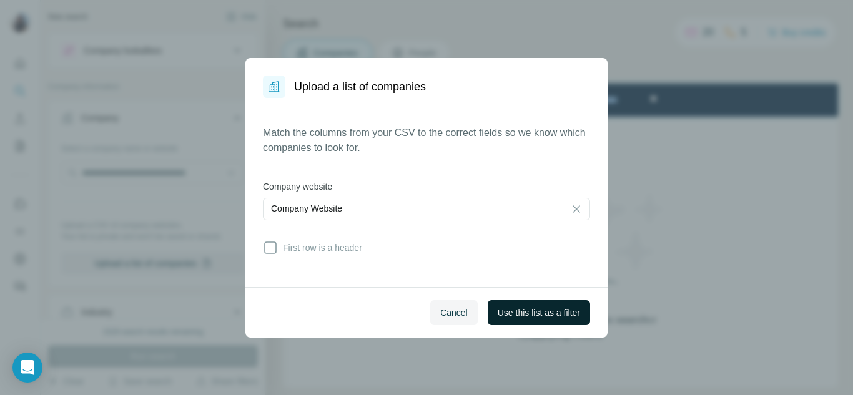
click at [529, 312] on span "Use this list as a filter" at bounding box center [539, 313] width 82 height 12
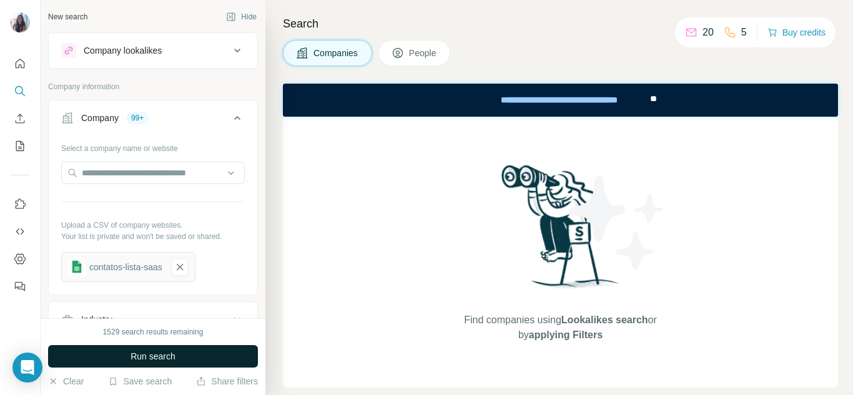
click at [192, 356] on button "Run search" at bounding box center [153, 356] width 210 height 22
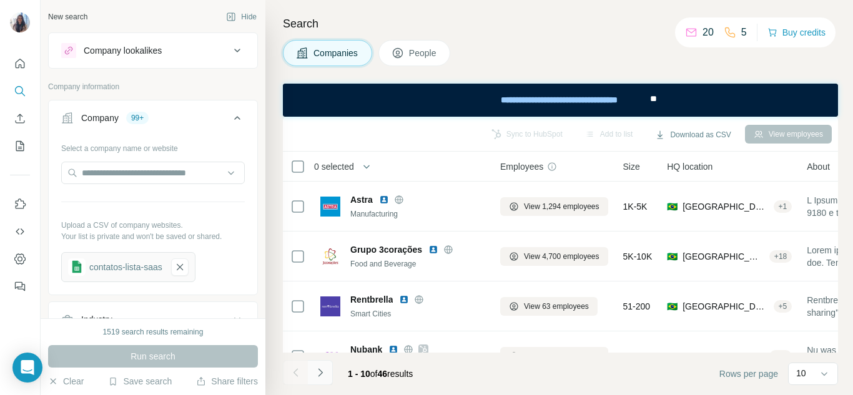
click at [317, 376] on icon "Navigate to next page" at bounding box center [320, 372] width 12 height 12
click at [317, 376] on div at bounding box center [320, 372] width 25 height 25
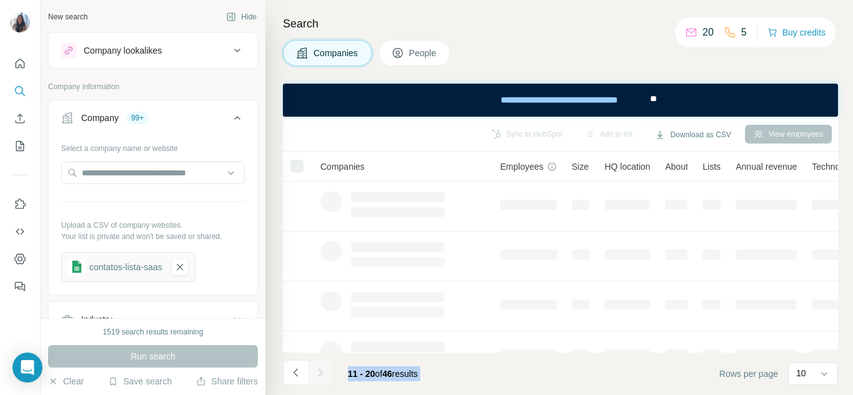
click at [317, 376] on div at bounding box center [320, 372] width 25 height 25
click at [317, 376] on icon "Navigate to next page" at bounding box center [320, 372] width 12 height 12
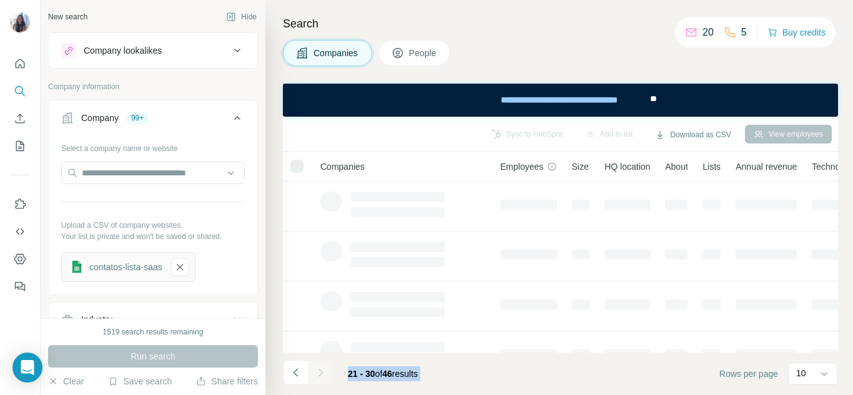
click at [317, 376] on div at bounding box center [320, 372] width 25 height 25
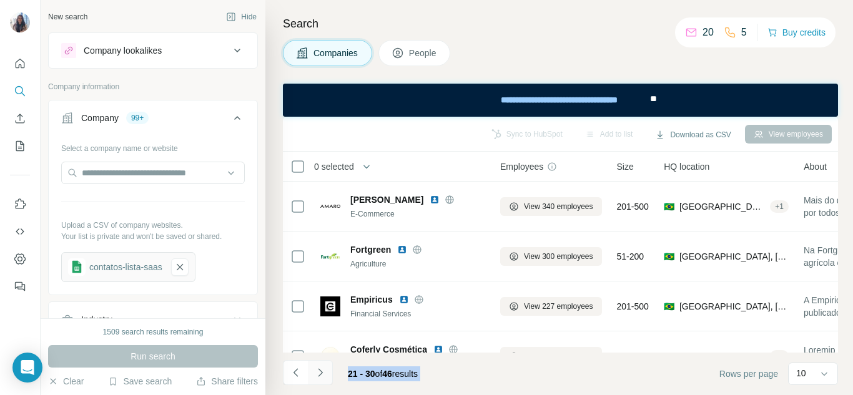
click at [317, 376] on icon "Navigate to next page" at bounding box center [320, 372] width 12 height 12
click at [317, 376] on div at bounding box center [320, 372] width 25 height 25
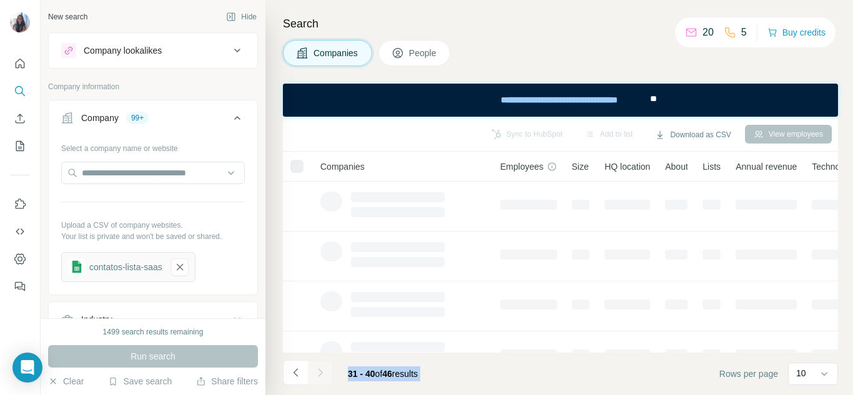
click at [317, 376] on div at bounding box center [320, 372] width 25 height 25
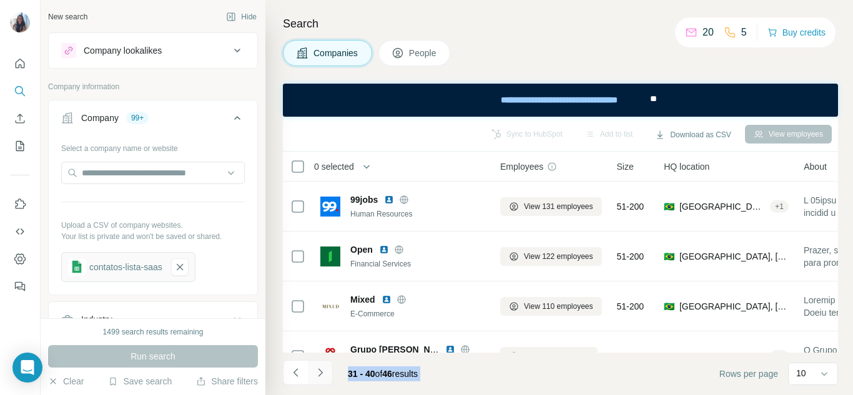
click at [317, 376] on icon "Navigate to next page" at bounding box center [320, 372] width 12 height 12
click at [317, 376] on div at bounding box center [320, 372] width 25 height 25
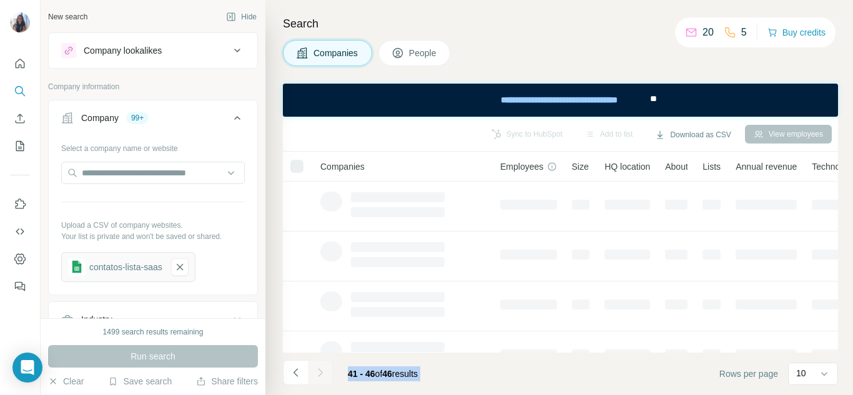
click at [317, 376] on div at bounding box center [320, 372] width 25 height 25
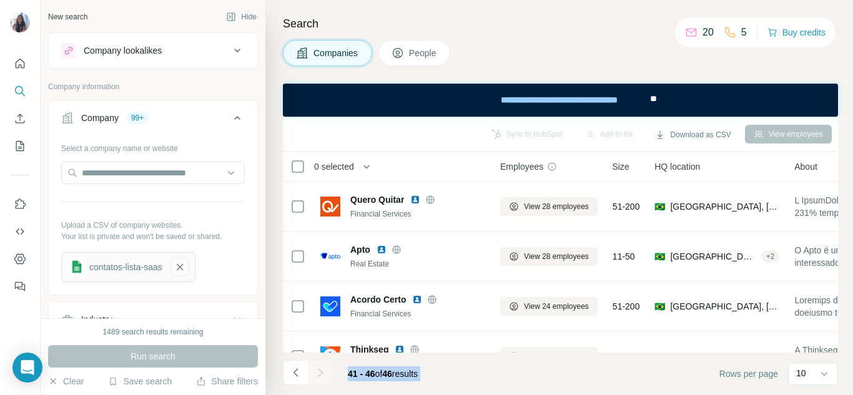
click at [317, 376] on div at bounding box center [320, 372] width 25 height 25
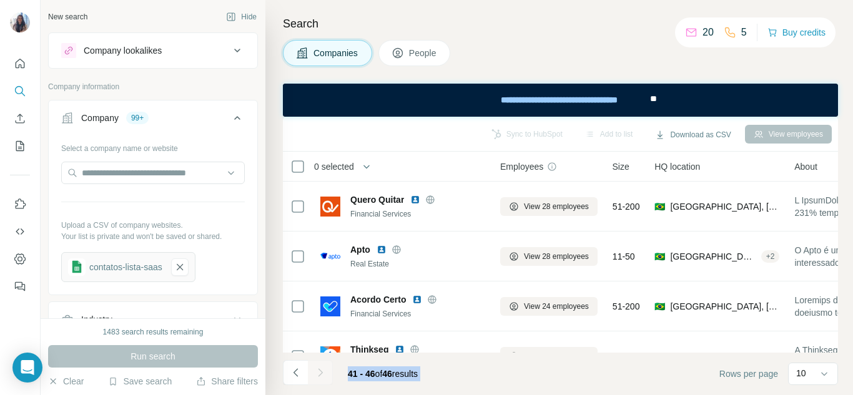
click at [317, 376] on div at bounding box center [320, 372] width 25 height 25
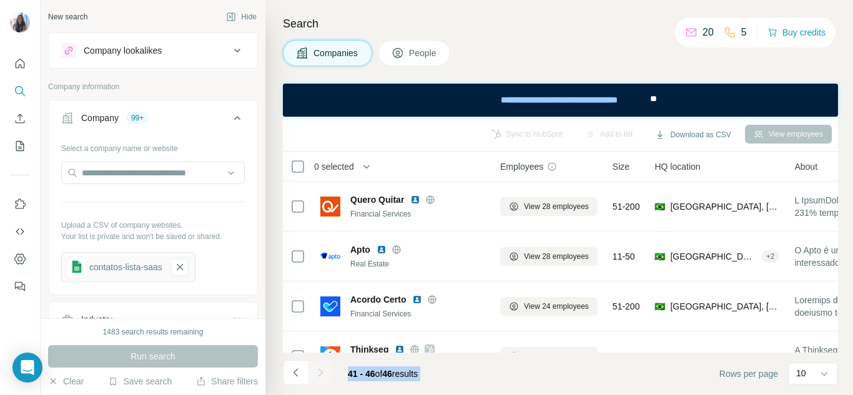
click at [411, 59] on button "People" at bounding box center [414, 53] width 72 height 26
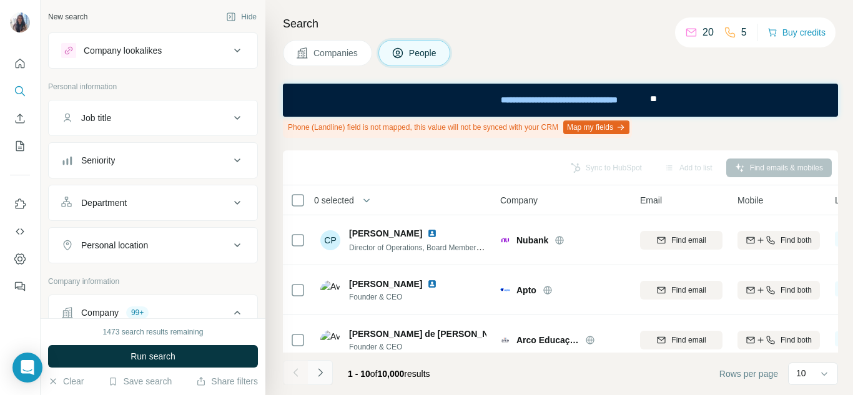
click at [316, 377] on icon "Navigate to next page" at bounding box center [320, 372] width 12 height 12
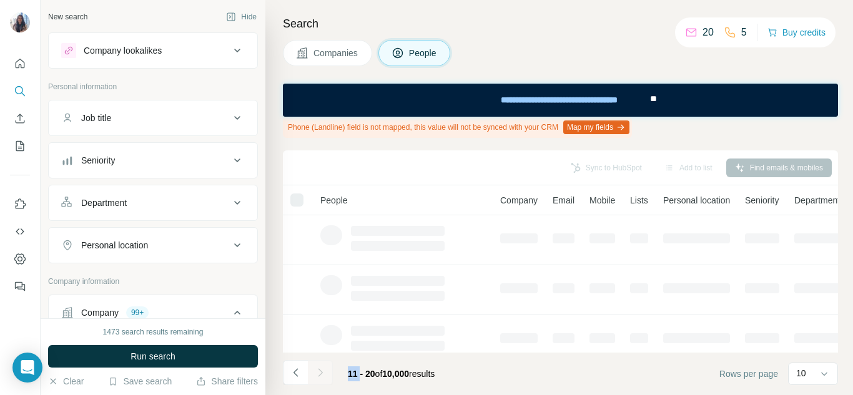
click at [316, 377] on div at bounding box center [320, 372] width 25 height 25
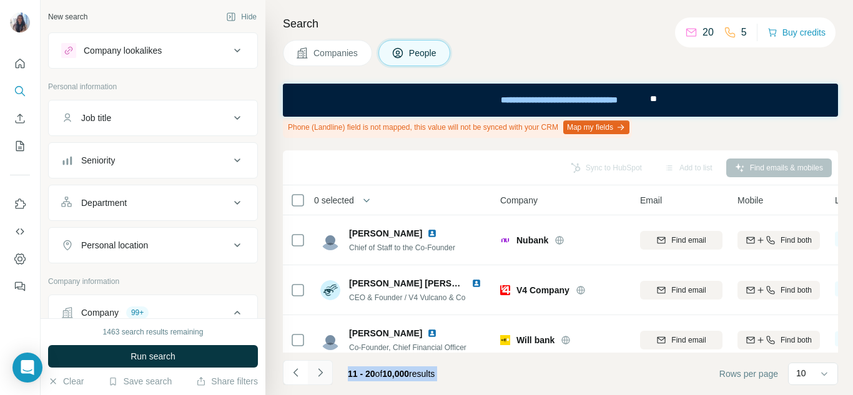
click at [325, 371] on icon "Navigate to next page" at bounding box center [320, 372] width 12 height 12
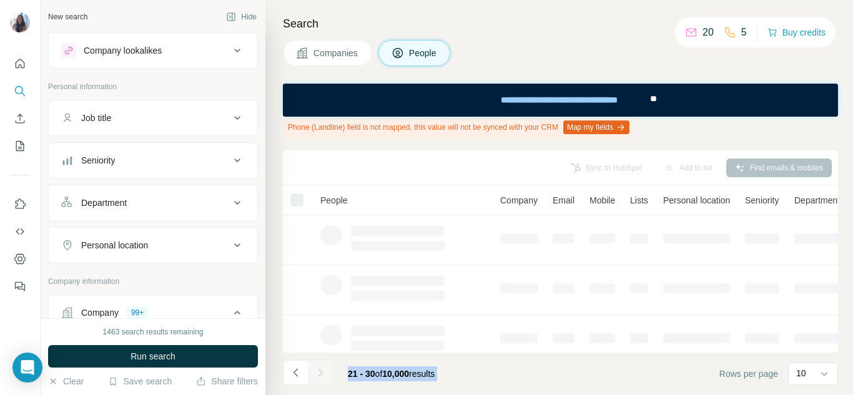
click at [325, 371] on div at bounding box center [320, 372] width 25 height 25
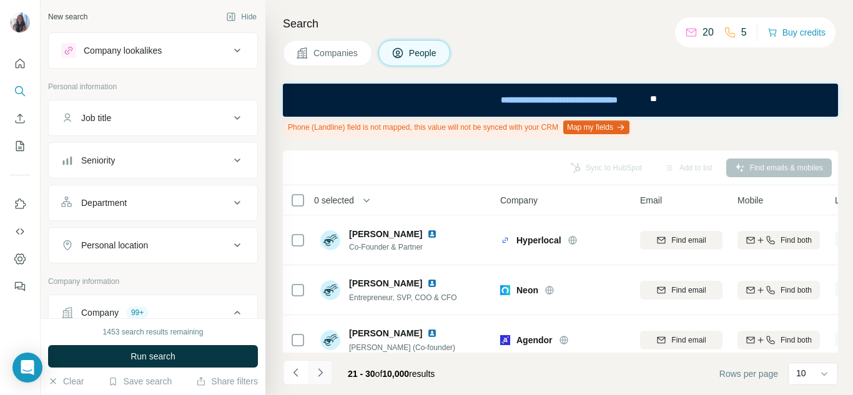
click at [325, 371] on icon "Navigate to next page" at bounding box center [320, 372] width 12 height 12
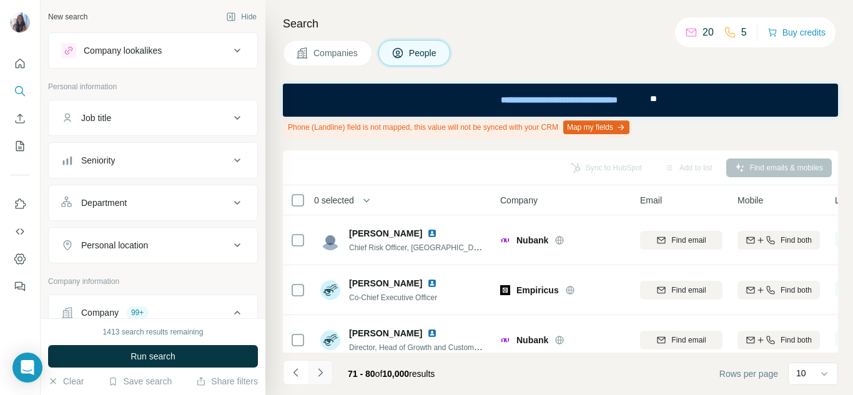
click at [325, 371] on icon "Navigate to next page" at bounding box center [320, 372] width 12 height 12
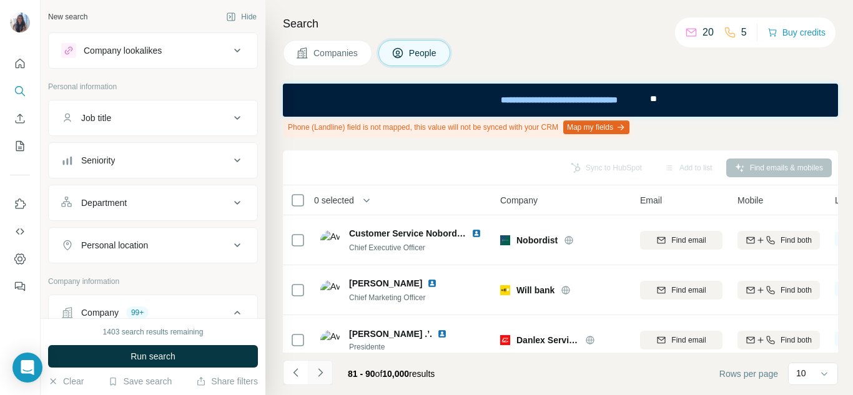
click at [325, 371] on icon "Navigate to next page" at bounding box center [320, 372] width 12 height 12
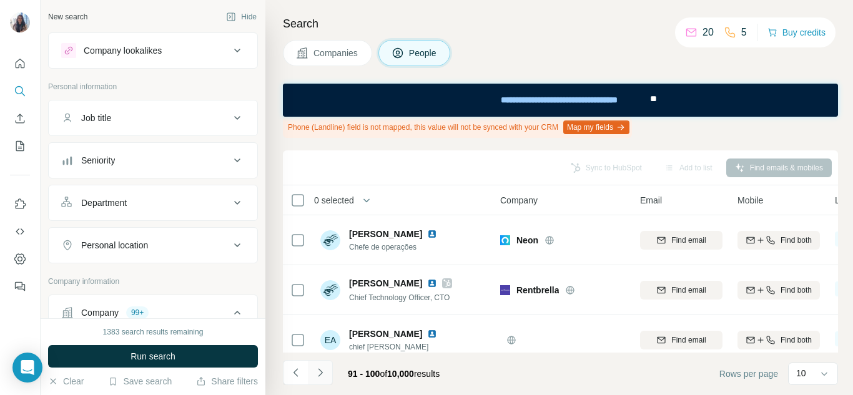
click at [325, 371] on icon "Navigate to next page" at bounding box center [320, 372] width 12 height 12
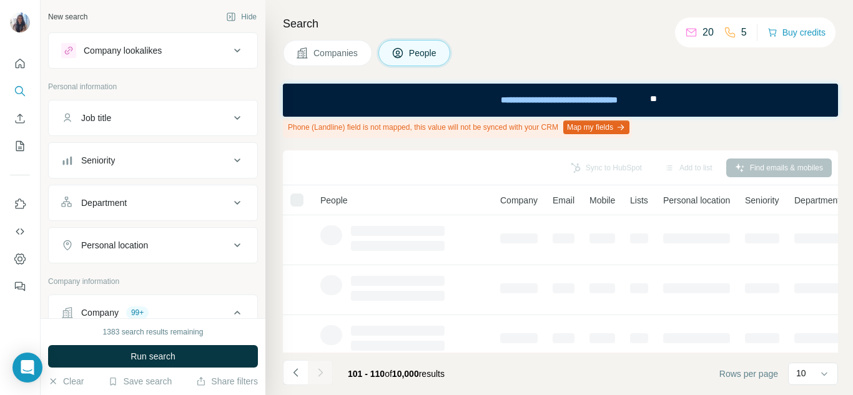
click at [325, 371] on div at bounding box center [320, 372] width 25 height 25
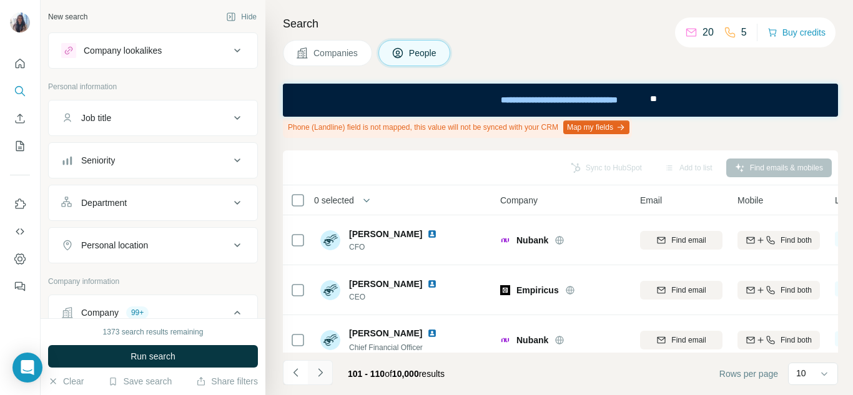
click at [325, 371] on icon "Navigate to next page" at bounding box center [320, 372] width 12 height 12
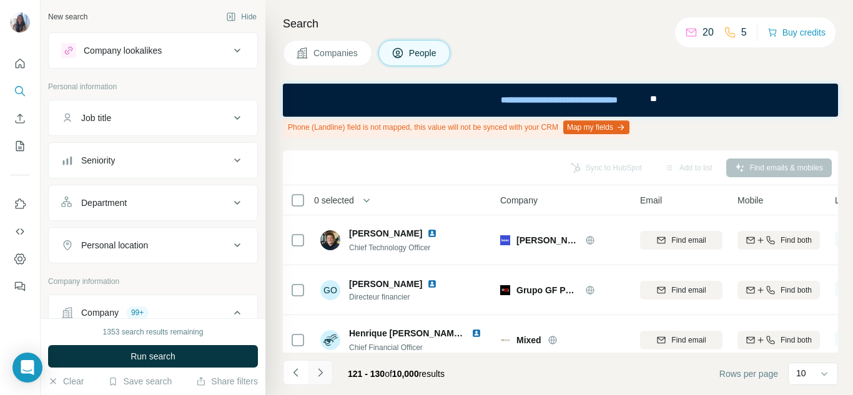
click at [325, 371] on icon "Navigate to next page" at bounding box center [320, 372] width 12 height 12
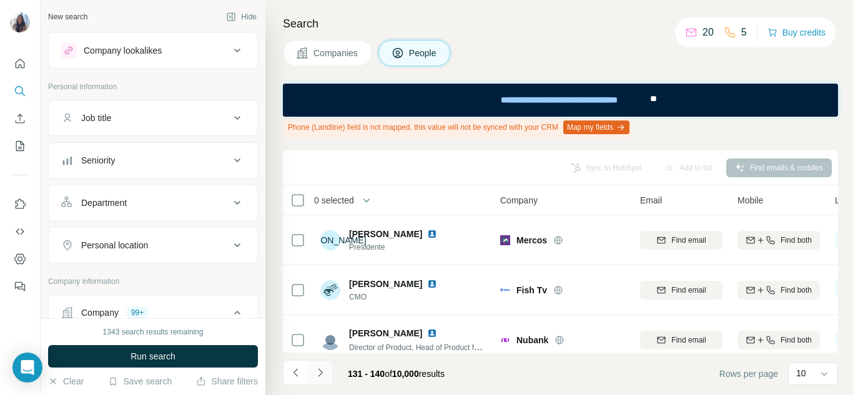
click at [325, 371] on icon "Navigate to next page" at bounding box center [320, 372] width 12 height 12
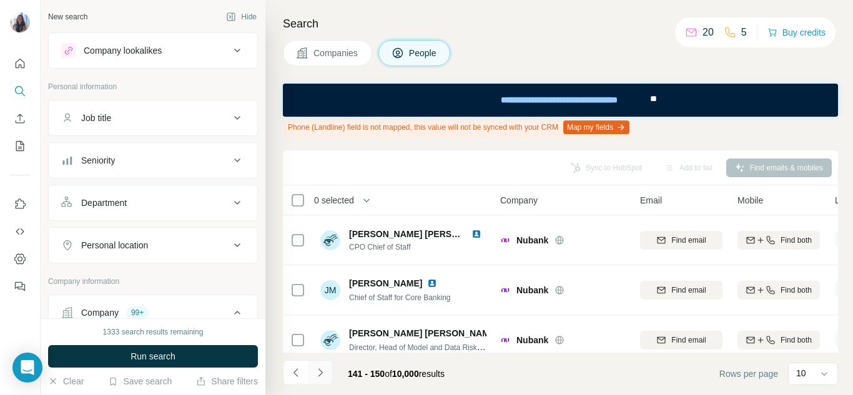
click at [325, 371] on icon "Navigate to next page" at bounding box center [320, 372] width 12 height 12
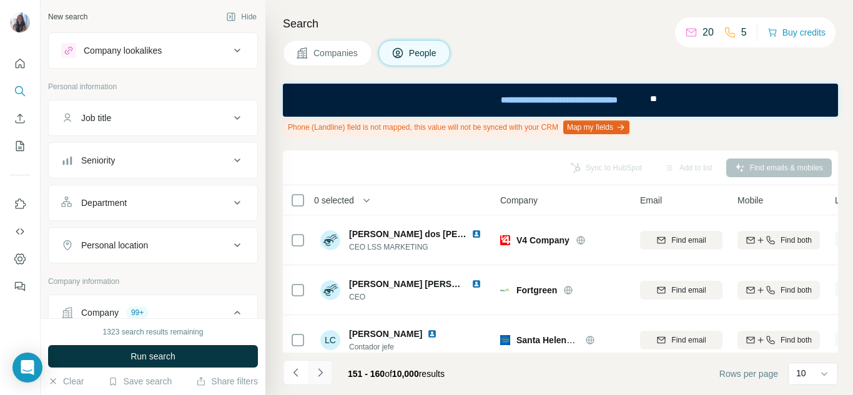
click at [325, 371] on icon "Navigate to next page" at bounding box center [320, 372] width 12 height 12
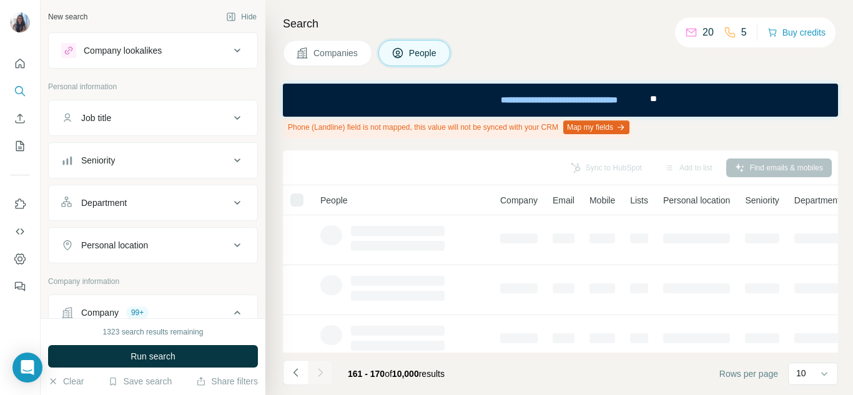
click at [325, 371] on div at bounding box center [320, 372] width 25 height 25
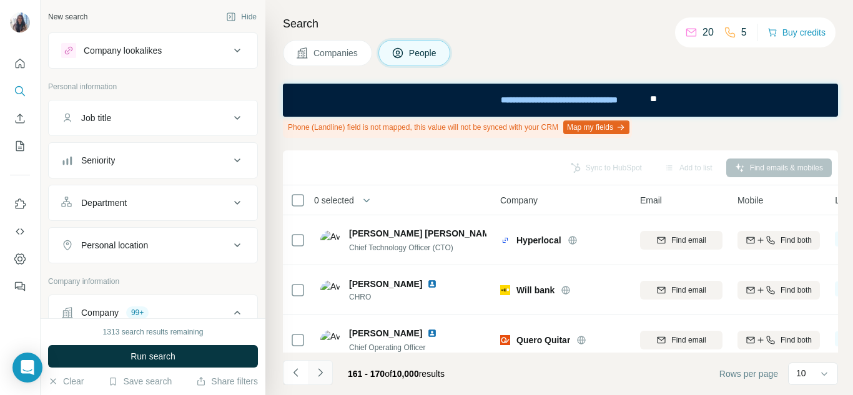
click at [325, 371] on icon "Navigate to next page" at bounding box center [320, 372] width 12 height 12
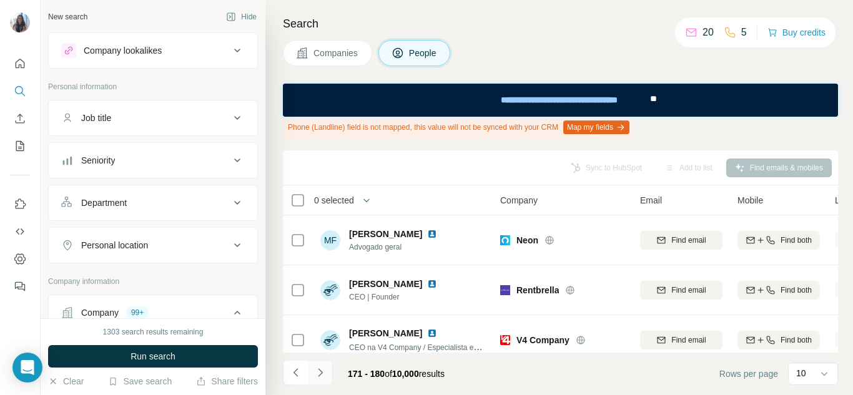
click at [325, 371] on icon "Navigate to next page" at bounding box center [320, 372] width 12 height 12
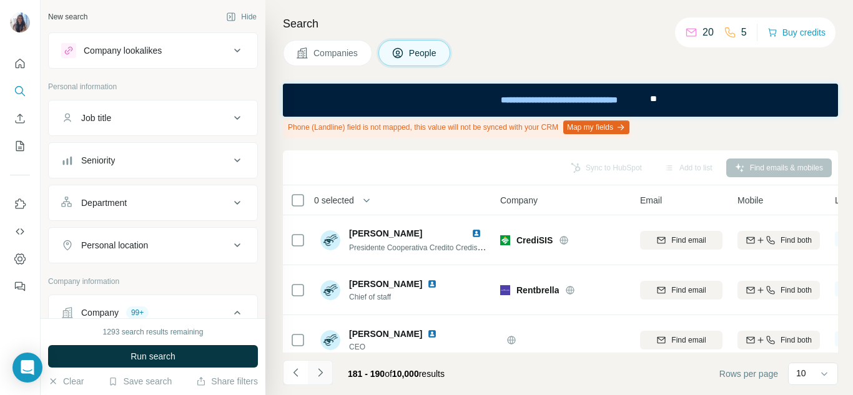
click at [325, 371] on icon "Navigate to next page" at bounding box center [320, 372] width 12 height 12
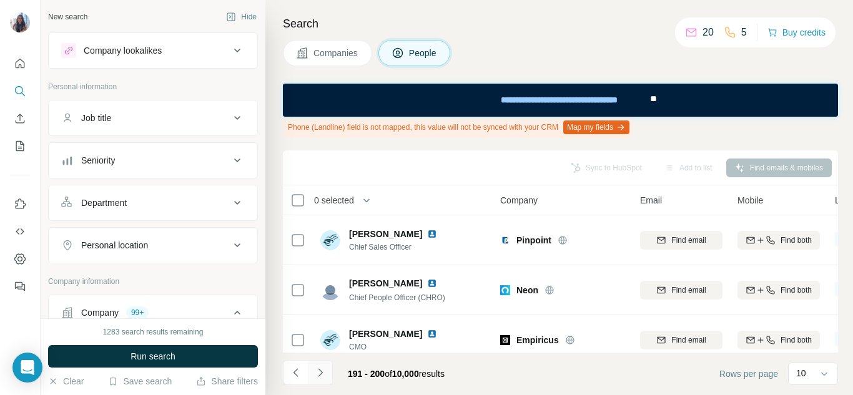
click at [325, 371] on icon "Navigate to next page" at bounding box center [320, 372] width 12 height 12
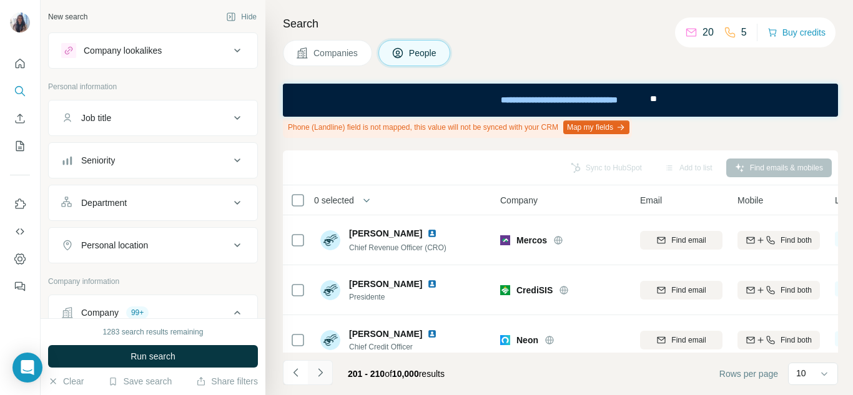
click at [325, 371] on icon "Navigate to next page" at bounding box center [320, 372] width 12 height 12
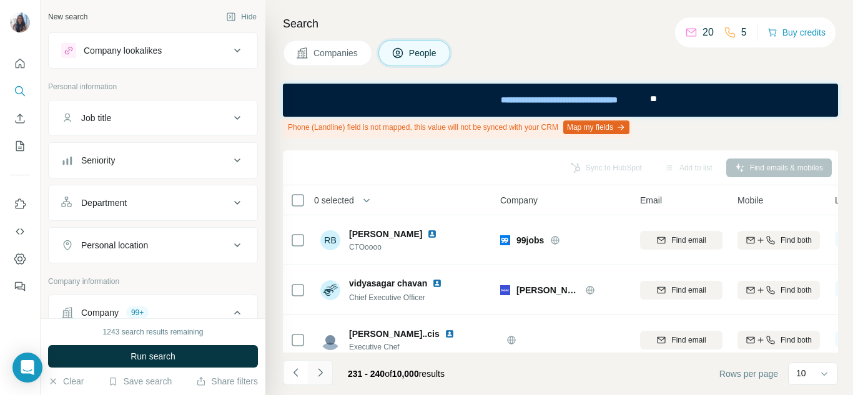
click at [325, 371] on icon "Navigate to next page" at bounding box center [320, 372] width 12 height 12
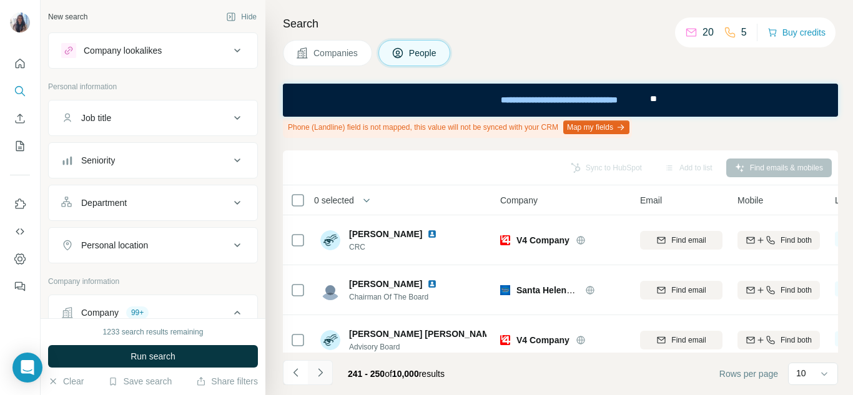
click at [325, 371] on icon "Navigate to next page" at bounding box center [320, 372] width 12 height 12
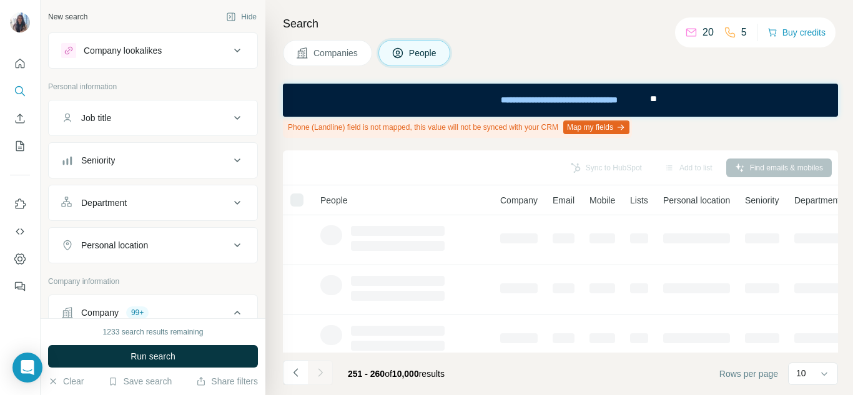
click at [325, 371] on div at bounding box center [320, 372] width 25 height 25
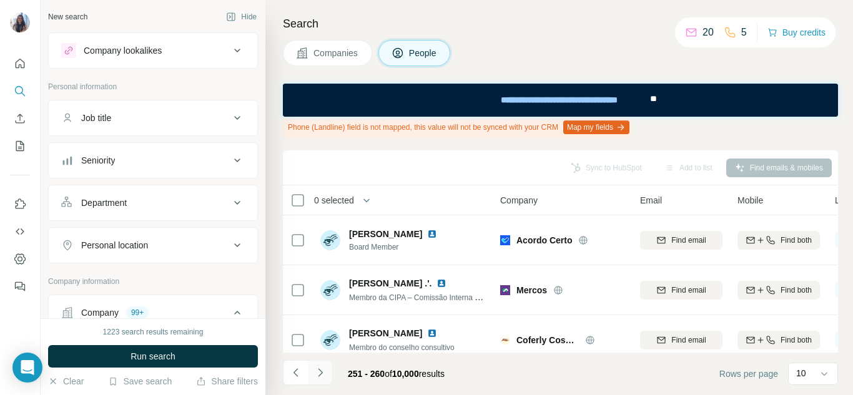
click at [325, 371] on icon "Navigate to next page" at bounding box center [320, 372] width 12 height 12
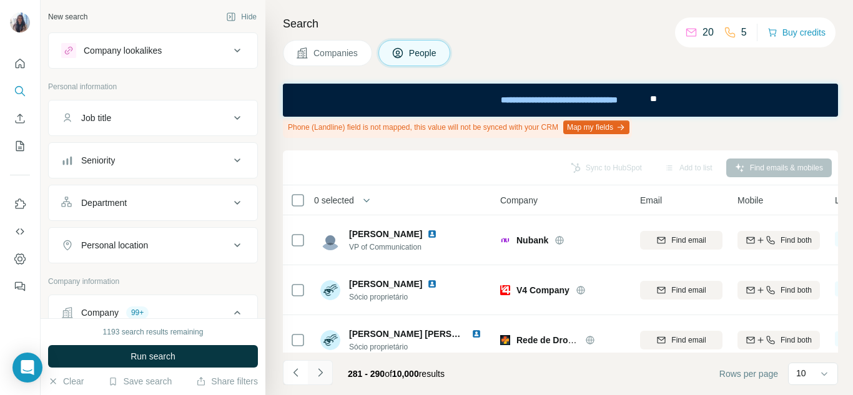
click at [325, 371] on icon "Navigate to next page" at bounding box center [320, 372] width 12 height 12
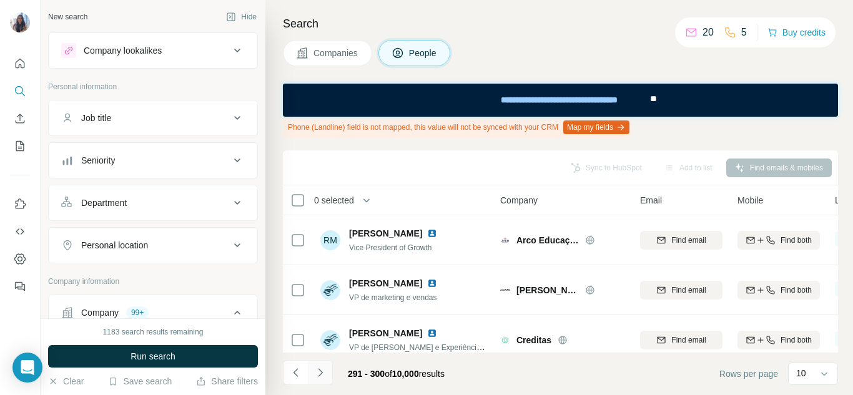
click at [325, 371] on icon "Navigate to next page" at bounding box center [320, 372] width 12 height 12
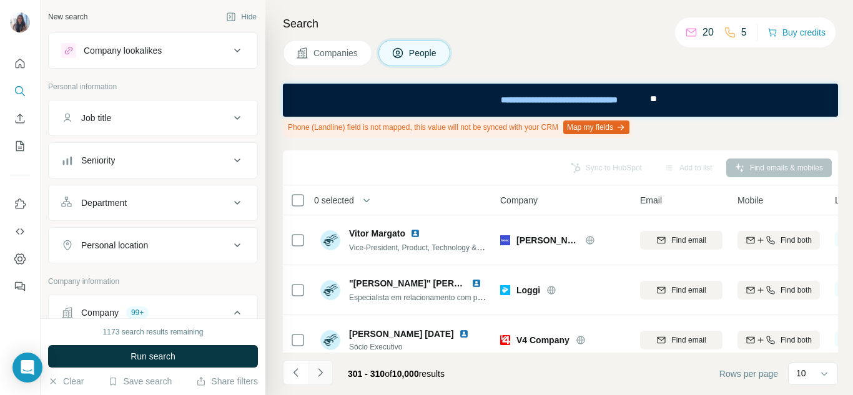
click at [325, 371] on icon "Navigate to next page" at bounding box center [320, 372] width 12 height 12
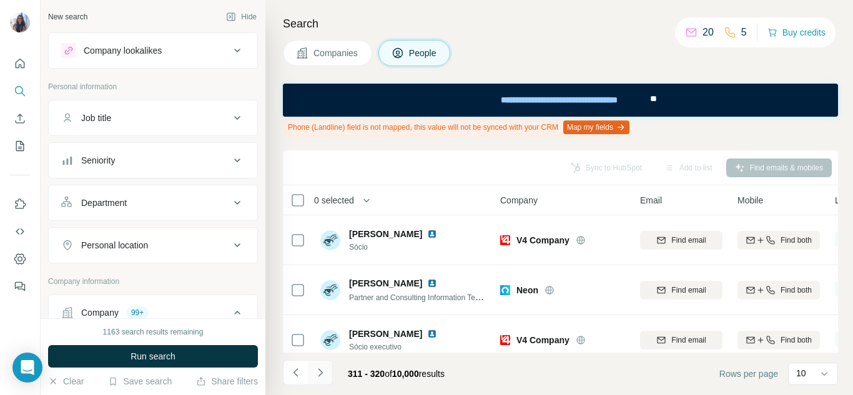
click at [325, 371] on icon "Navigate to next page" at bounding box center [320, 372] width 12 height 12
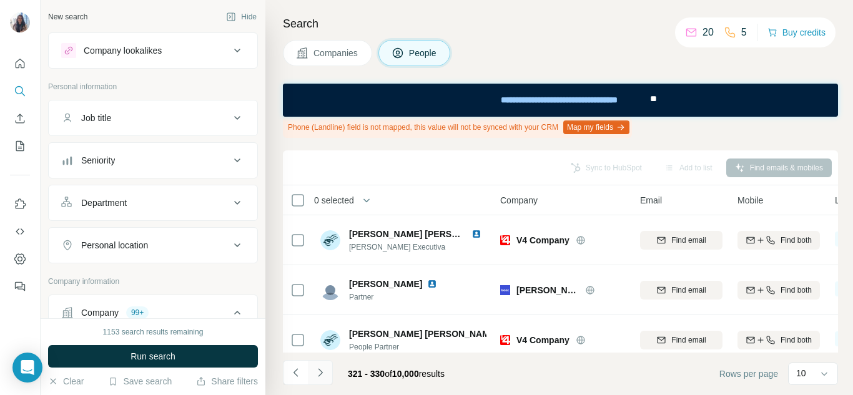
click at [325, 371] on icon "Navigate to next page" at bounding box center [320, 372] width 12 height 12
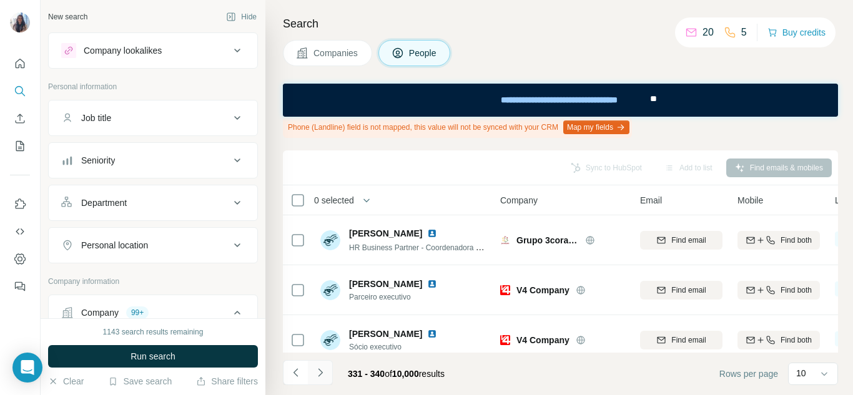
click at [325, 371] on icon "Navigate to next page" at bounding box center [320, 372] width 12 height 12
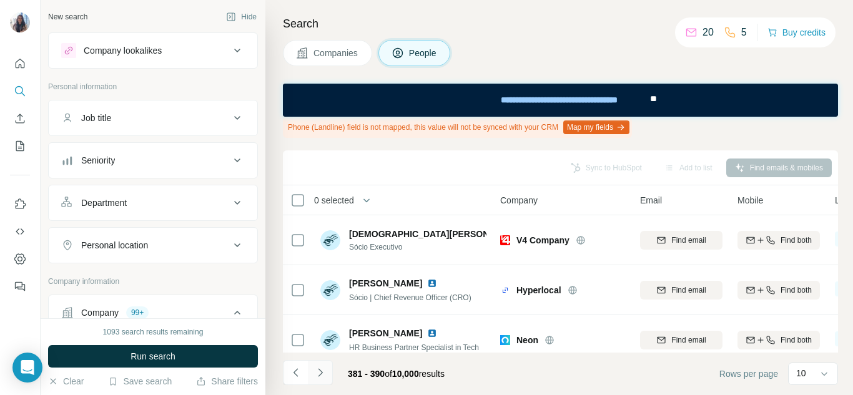
click at [323, 375] on icon "Navigate to next page" at bounding box center [320, 372] width 12 height 12
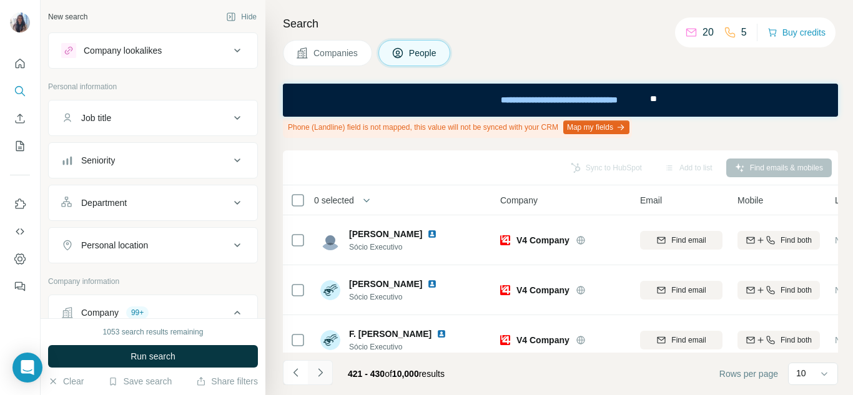
click at [320, 380] on button "Navigate to next page" at bounding box center [320, 372] width 25 height 25
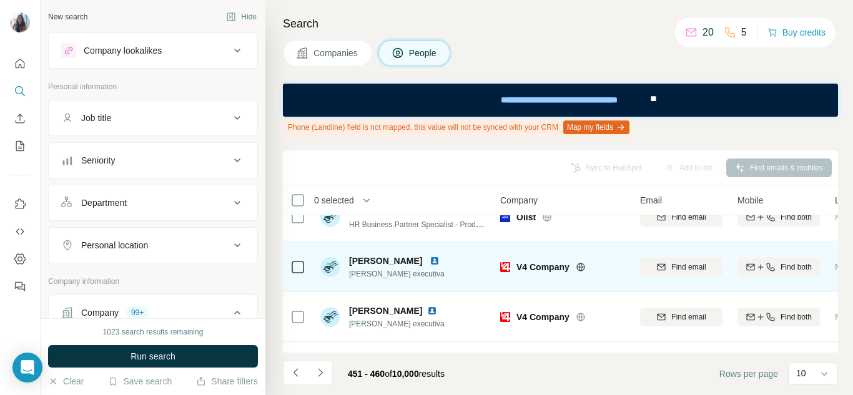
scroll to position [368, 0]
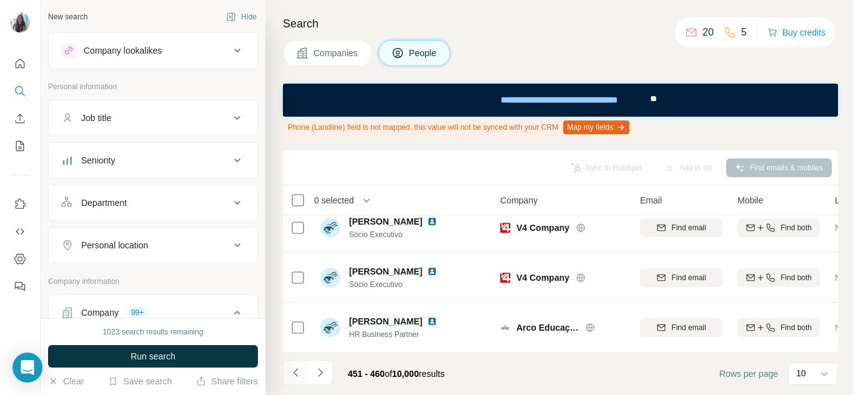
click at [297, 370] on icon "Navigate to previous page" at bounding box center [295, 372] width 4 height 8
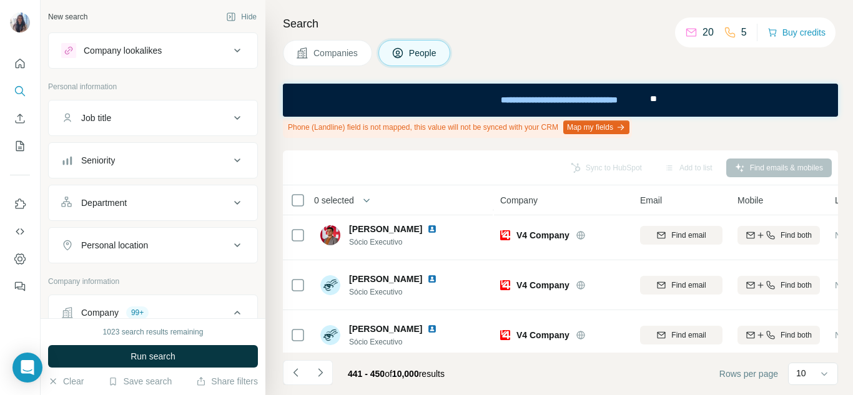
scroll to position [0, 0]
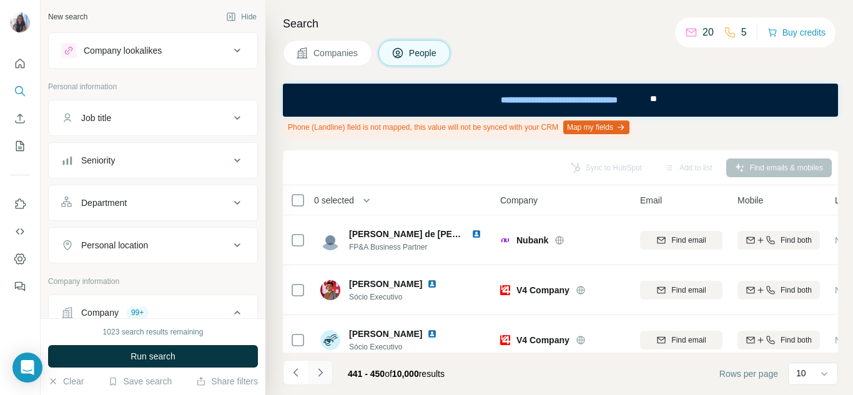
click at [318, 370] on icon "Navigate to next page" at bounding box center [320, 372] width 4 height 8
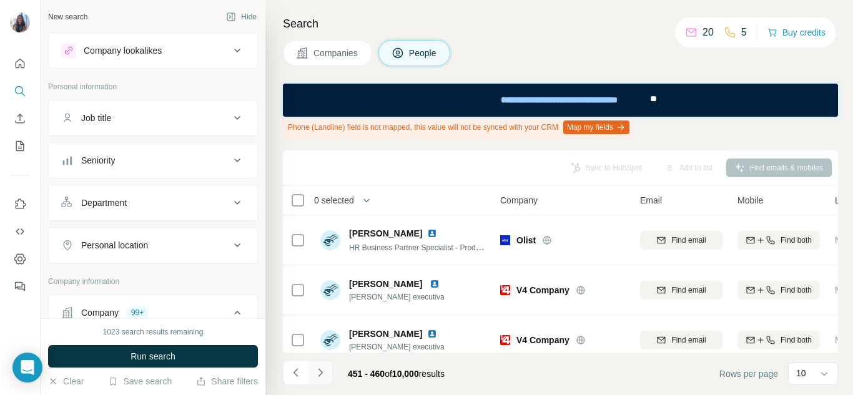
click at [318, 370] on icon "Navigate to next page" at bounding box center [320, 372] width 4 height 8
click at [135, 106] on button "Job title" at bounding box center [153, 118] width 209 height 30
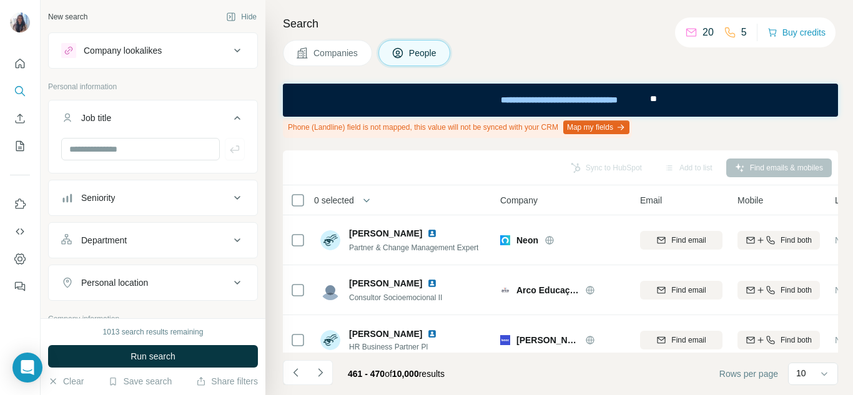
click at [135, 123] on div "Job title" at bounding box center [145, 118] width 169 height 12
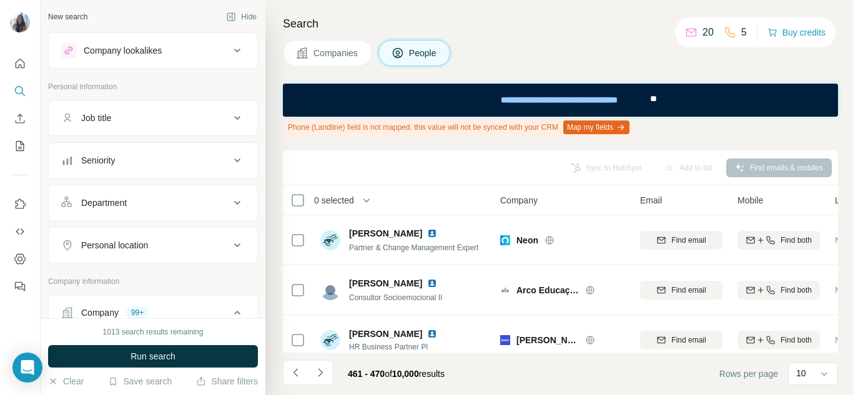
click at [347, 51] on span "Companies" at bounding box center [336, 53] width 46 height 12
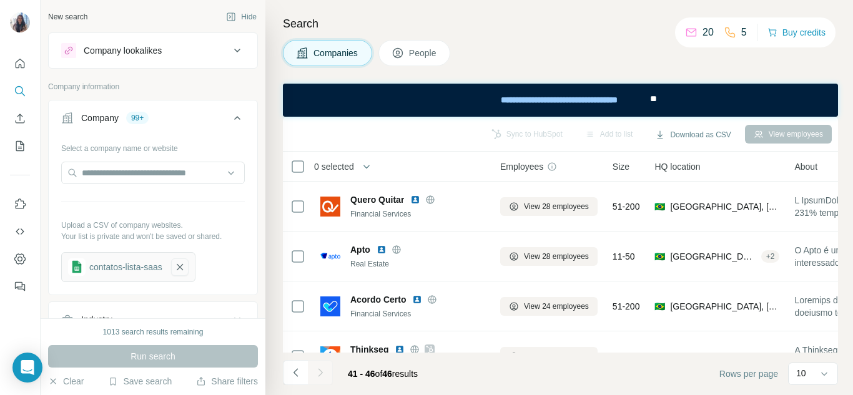
click at [182, 263] on icon "button" at bounding box center [179, 267] width 11 height 12
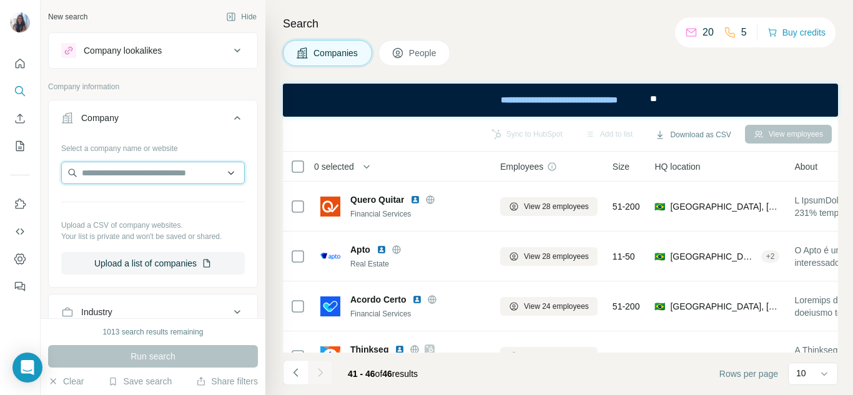
click at [122, 173] on input "text" at bounding box center [153, 173] width 184 height 22
paste input "**********"
type input "**********"
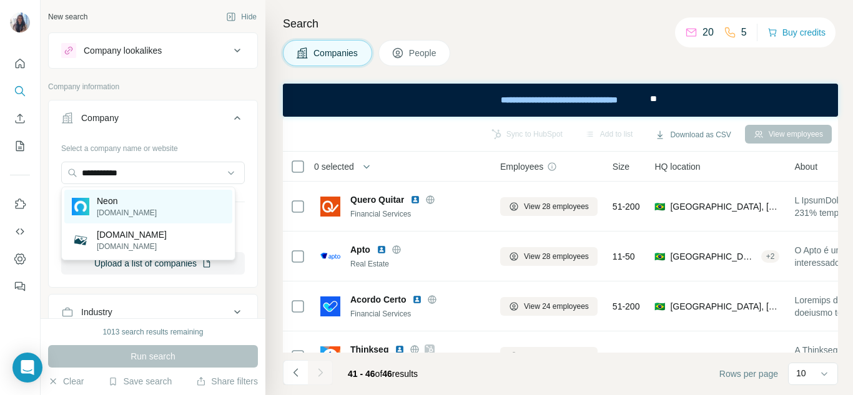
click at [124, 209] on p "[DOMAIN_NAME]" at bounding box center [127, 212] width 60 height 11
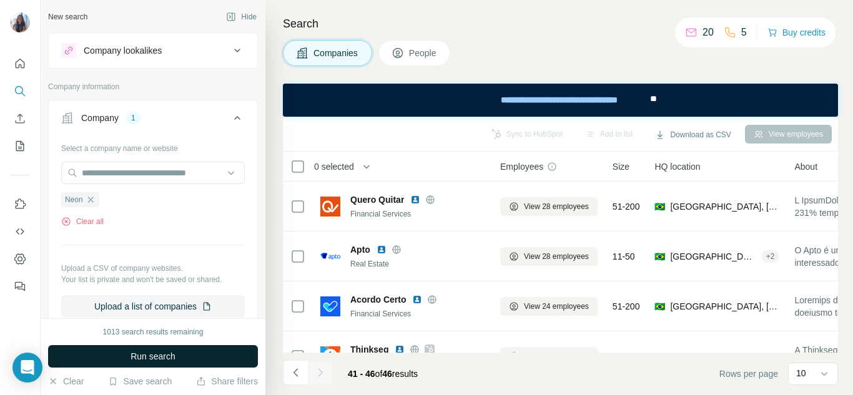
click at [167, 352] on span "Run search" at bounding box center [152, 356] width 45 height 12
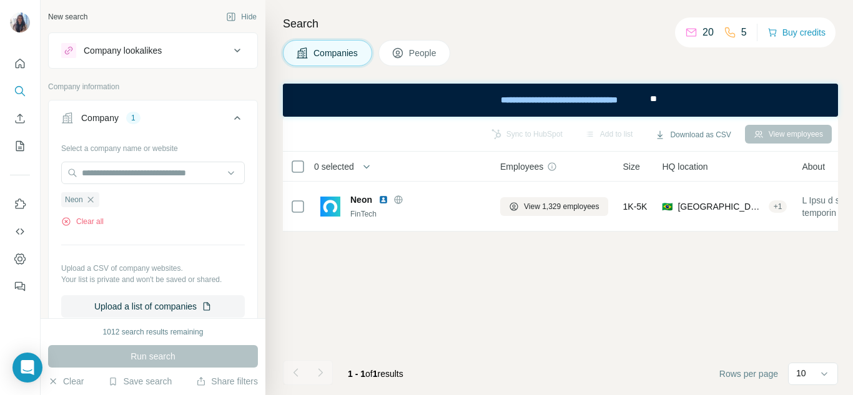
click at [435, 54] on span "People" at bounding box center [423, 53] width 29 height 12
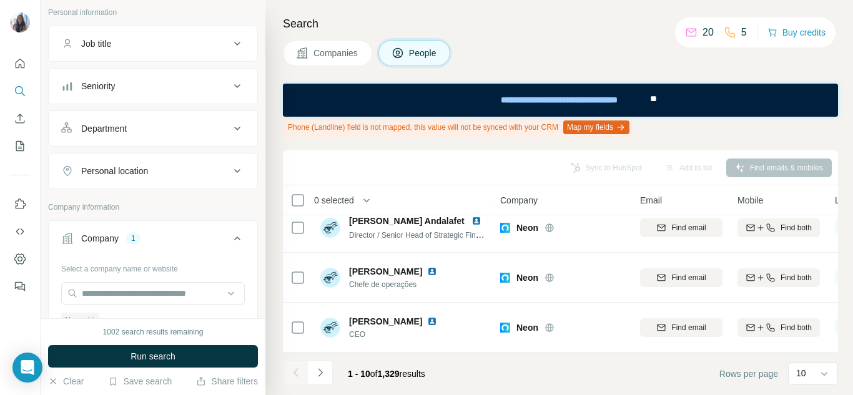
scroll to position [587, 0]
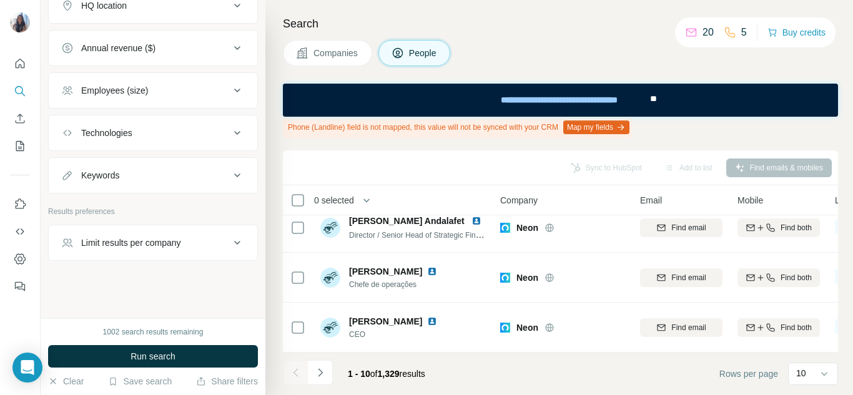
click at [140, 165] on button "Keywords" at bounding box center [153, 175] width 209 height 30
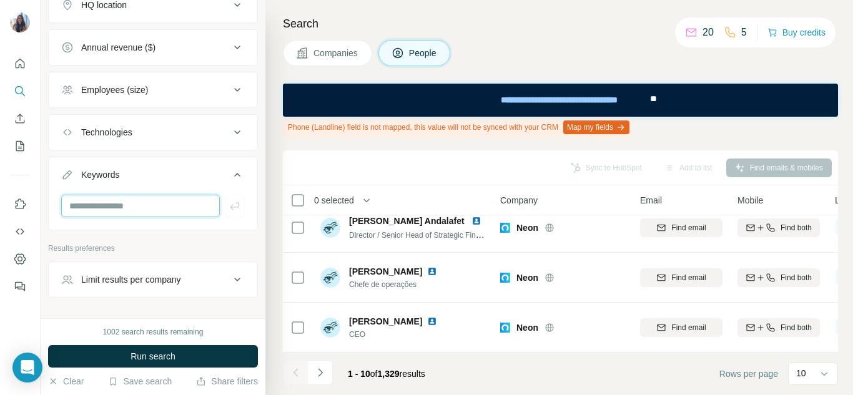
click at [129, 217] on input "text" at bounding box center [140, 206] width 159 height 22
click at [144, 212] on input "text" at bounding box center [140, 206] width 159 height 22
paste input "**********"
click at [99, 205] on input "**********" at bounding box center [135, 206] width 149 height 22
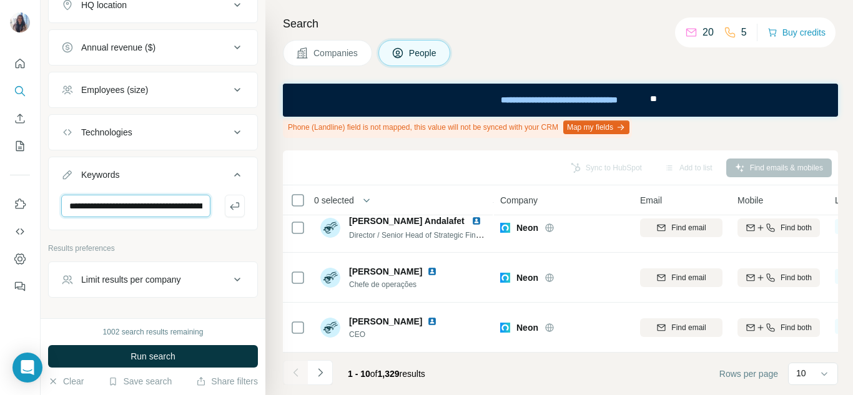
click at [163, 208] on input "**********" at bounding box center [135, 206] width 149 height 22
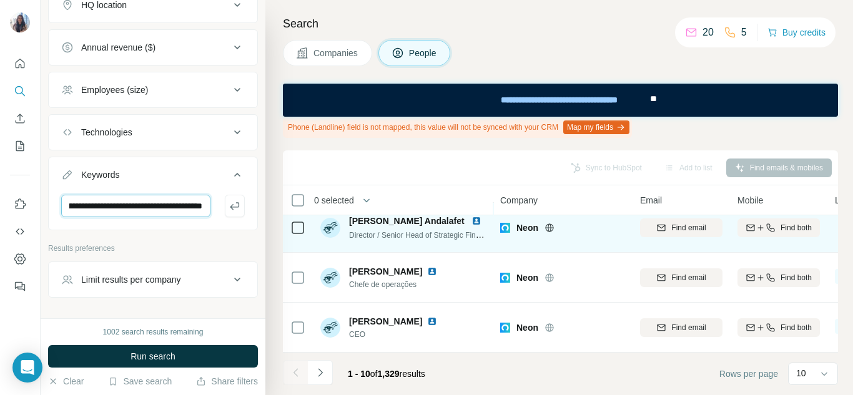
scroll to position [0, 469]
drag, startPoint x: 124, startPoint y: 206, endPoint x: 335, endPoint y: 222, distance: 212.2
click at [335, 222] on div "**********" at bounding box center [447, 197] width 812 height 395
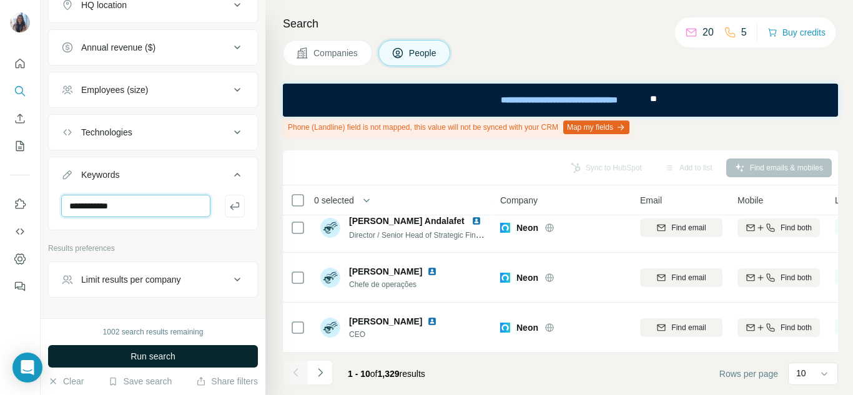
type input "**********"
click at [164, 355] on span "Run search" at bounding box center [152, 356] width 45 height 12
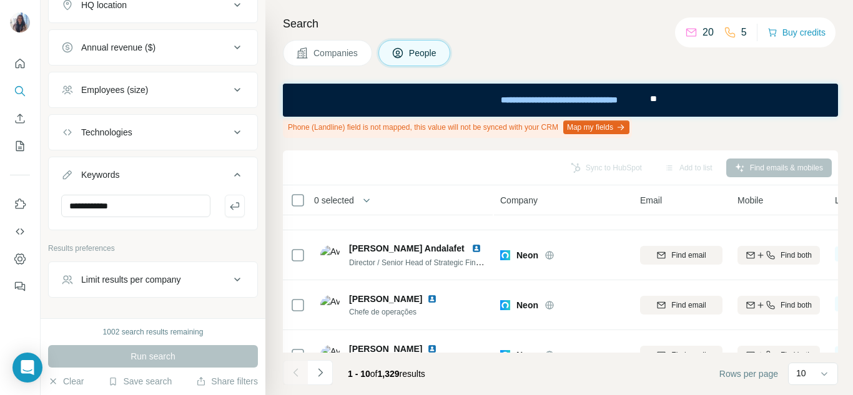
scroll to position [368, 0]
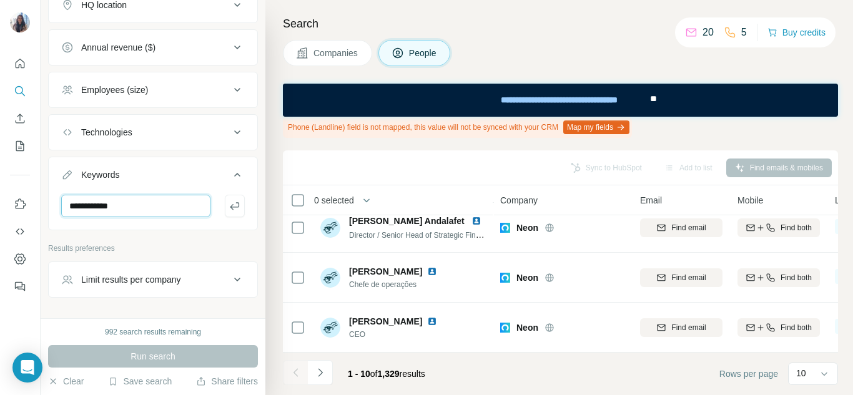
click at [152, 210] on input "**********" at bounding box center [135, 206] width 149 height 22
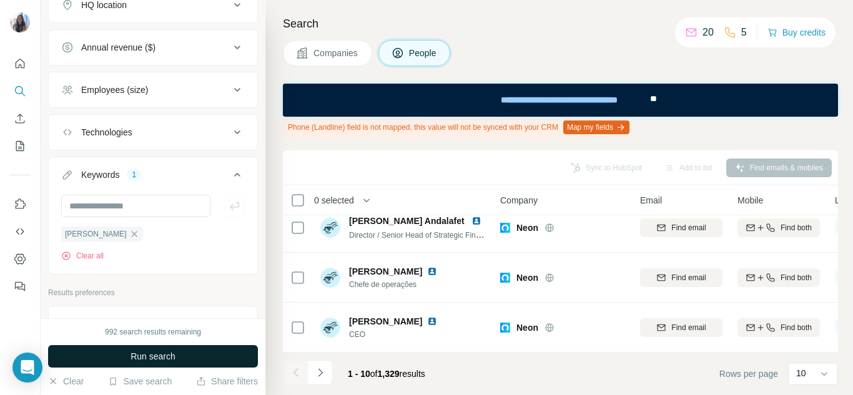
click at [188, 351] on button "Run search" at bounding box center [153, 356] width 210 height 22
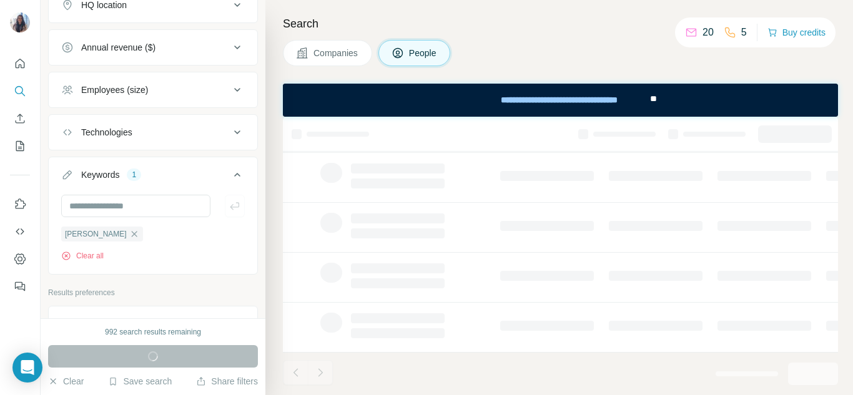
scroll to position [335, 0]
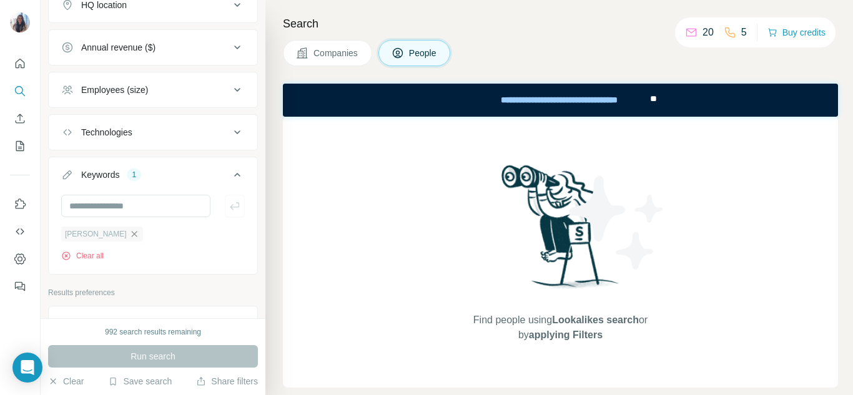
click at [129, 234] on icon "button" at bounding box center [134, 234] width 10 height 10
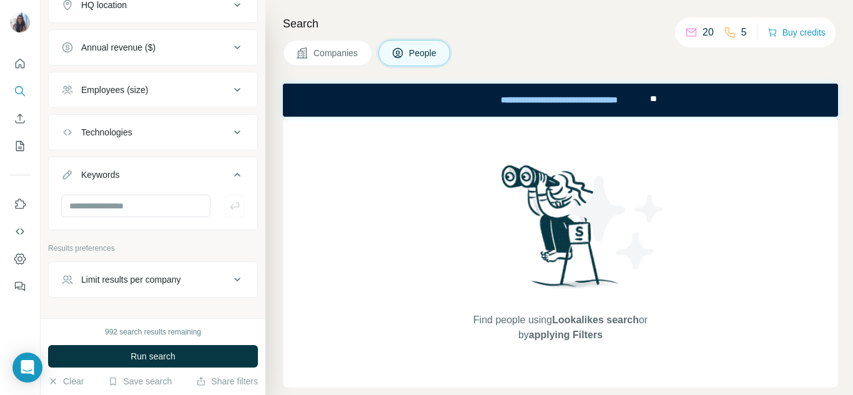
click at [233, 165] on button "Keywords" at bounding box center [153, 177] width 209 height 35
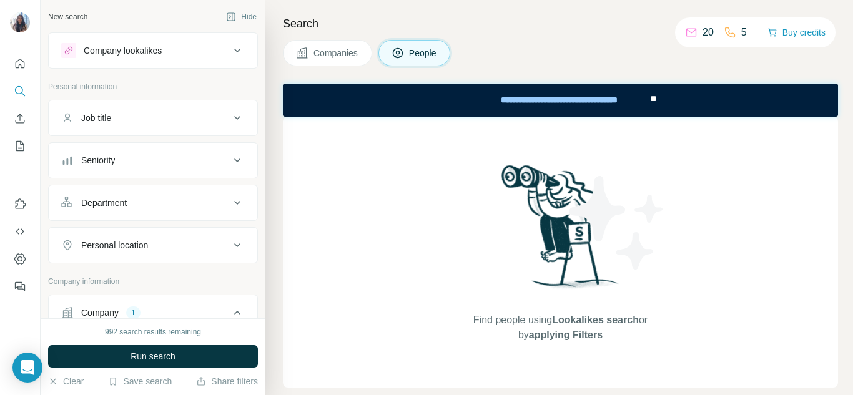
click at [171, 125] on button "Job title" at bounding box center [153, 118] width 209 height 30
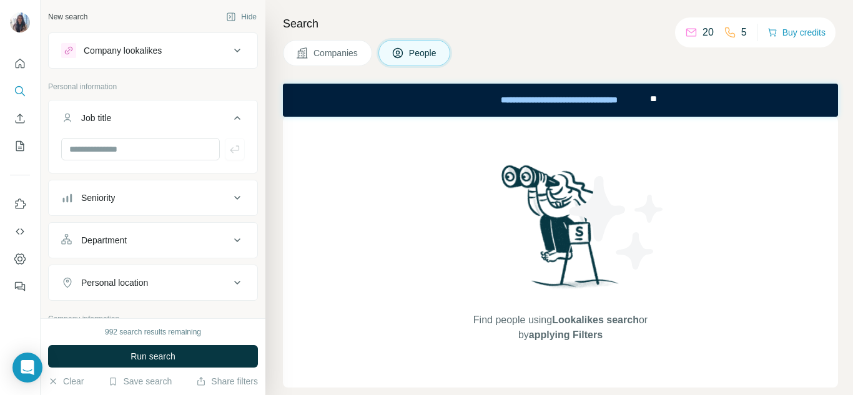
click at [171, 125] on button "Job title" at bounding box center [153, 120] width 209 height 35
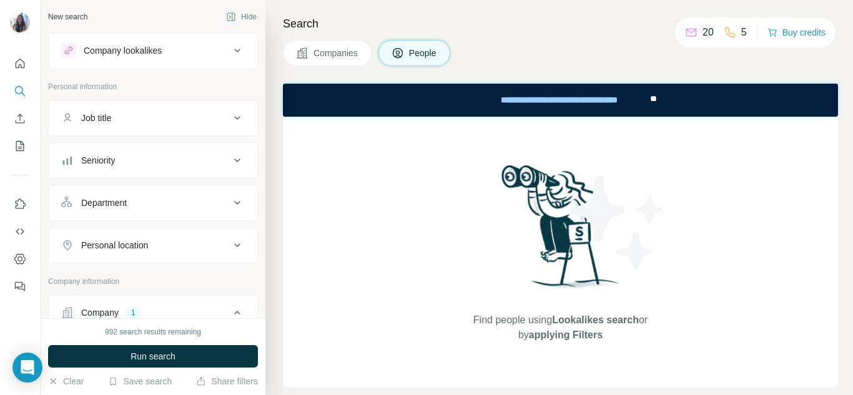
click at [159, 164] on div "Seniority" at bounding box center [145, 160] width 169 height 12
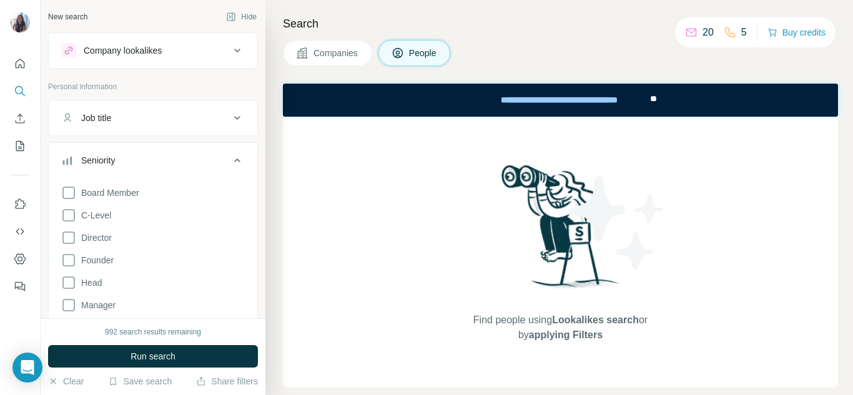
click at [154, 164] on div "Seniority" at bounding box center [145, 160] width 169 height 12
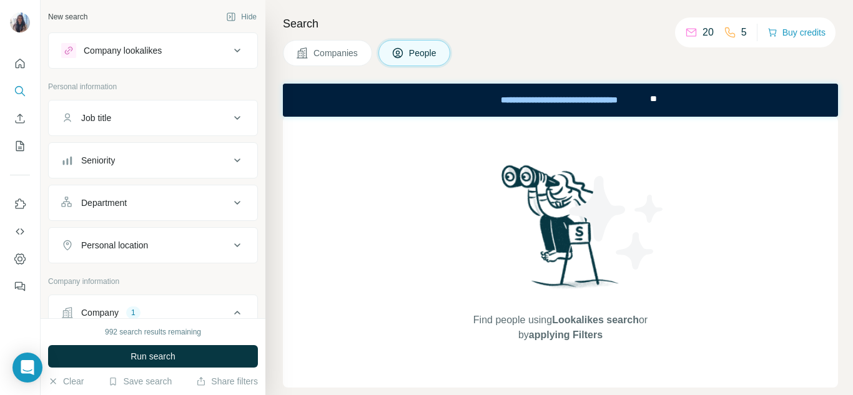
click at [151, 209] on button "Department" at bounding box center [153, 203] width 209 height 30
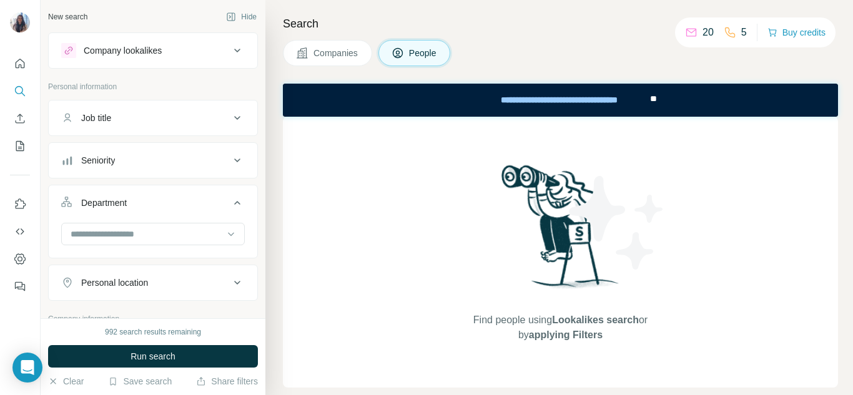
click at [151, 209] on button "Department" at bounding box center [153, 205] width 209 height 35
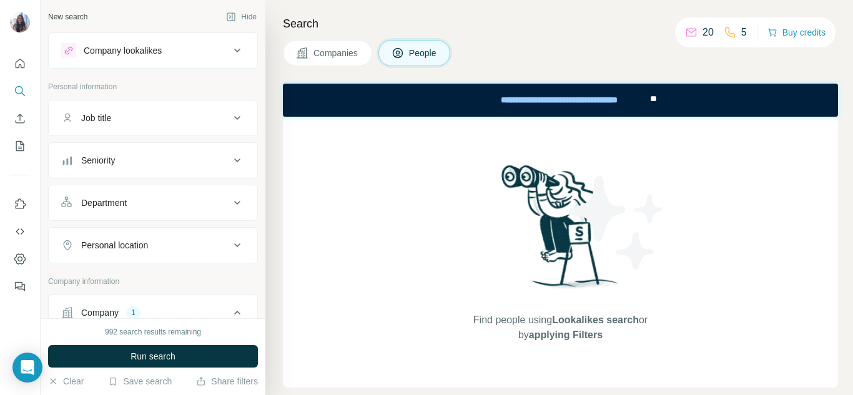
click at [145, 245] on div "Personal location" at bounding box center [114, 245] width 67 height 12
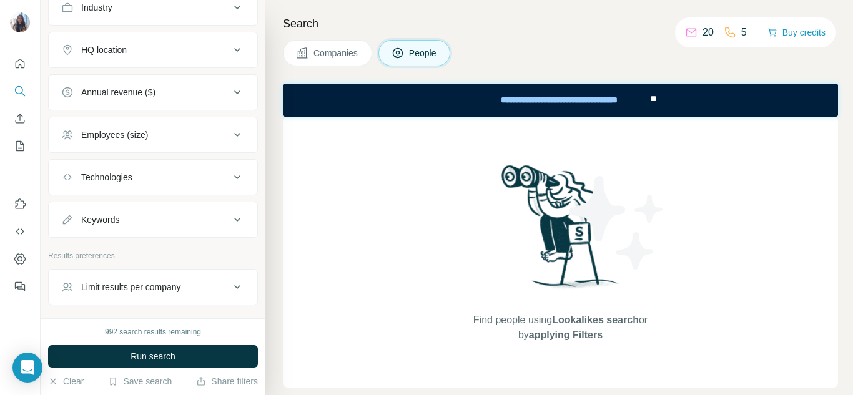
scroll to position [587, 0]
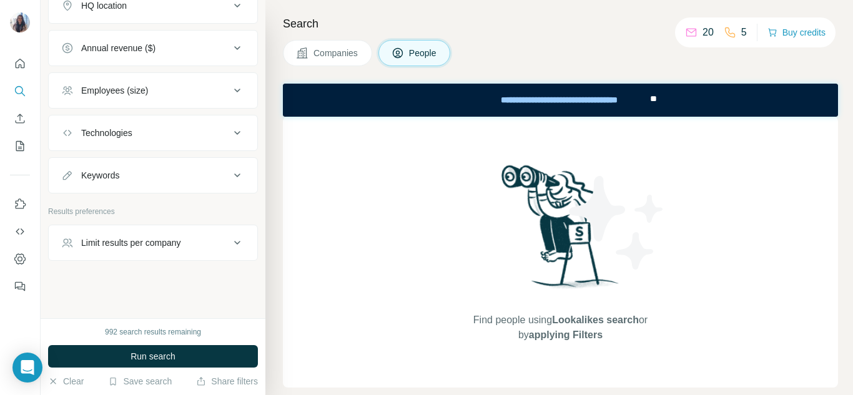
click at [162, 244] on div "Limit results per company" at bounding box center [131, 243] width 100 height 12
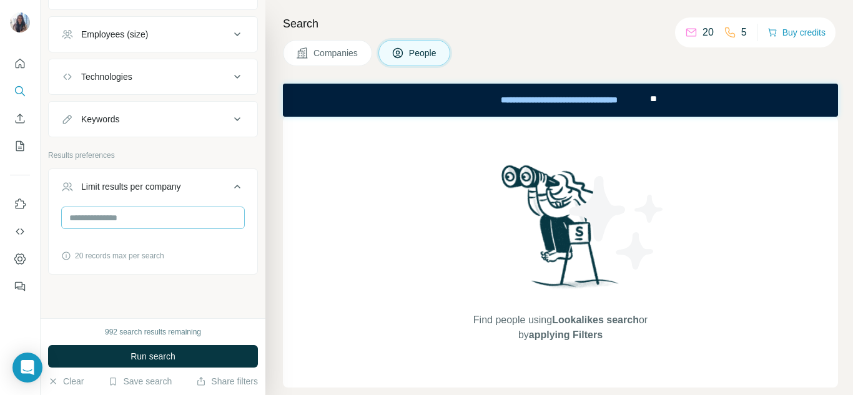
scroll to position [657, 0]
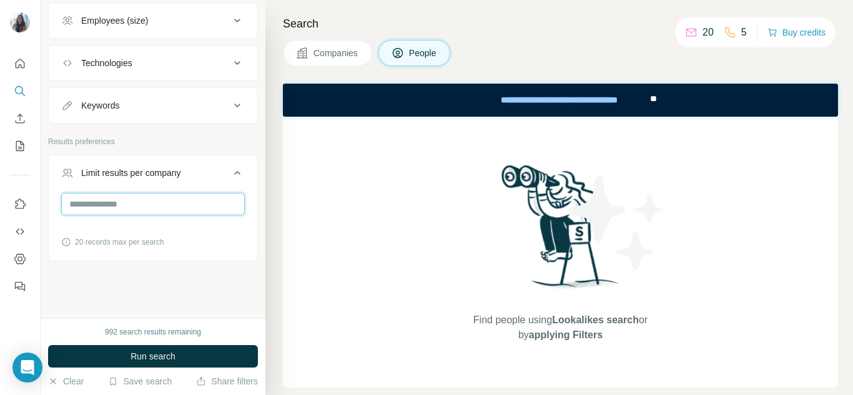
click at [155, 205] on input "number" at bounding box center [153, 204] width 184 height 22
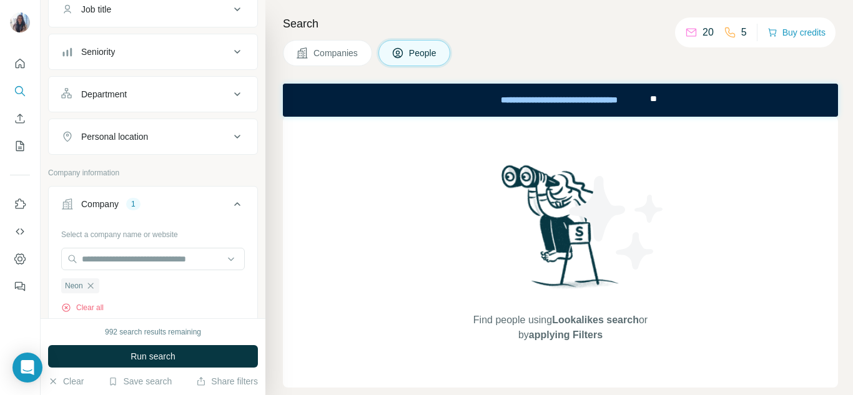
scroll to position [86, 0]
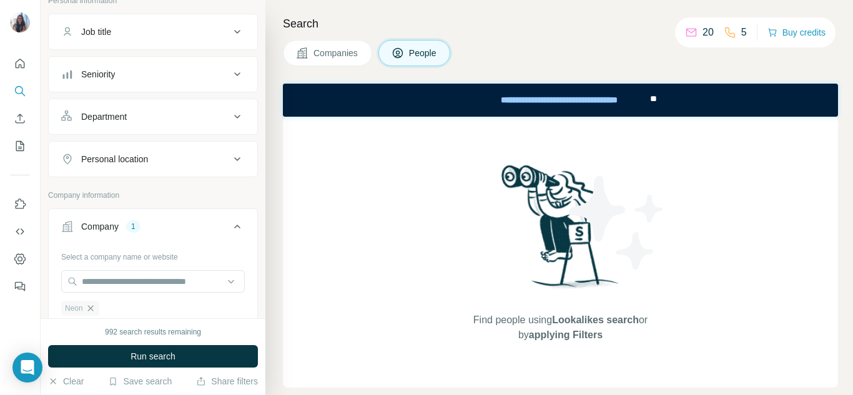
click at [94, 310] on icon "button" at bounding box center [91, 308] width 10 height 10
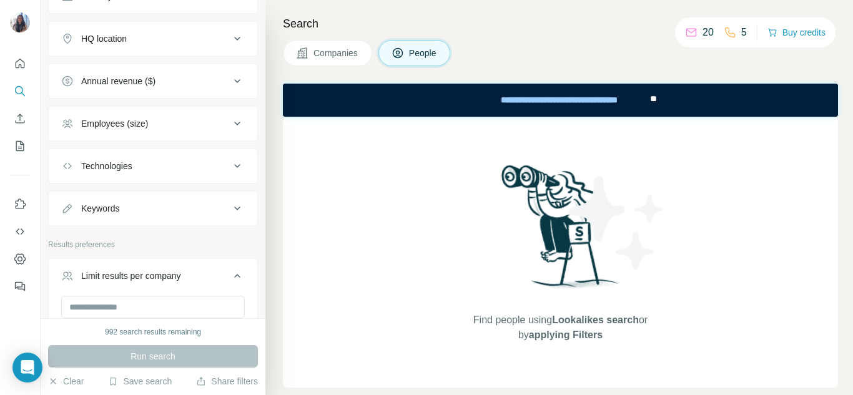
scroll to position [104, 0]
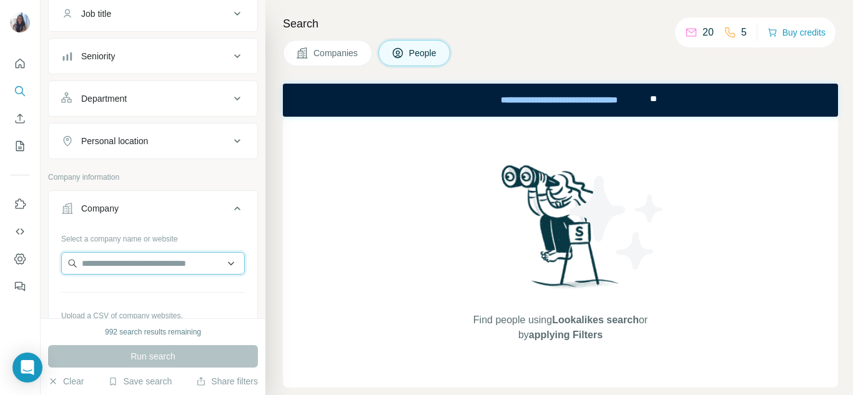
click at [145, 270] on input "text" at bounding box center [153, 263] width 184 height 22
click at [167, 220] on button "Company" at bounding box center [153, 211] width 209 height 35
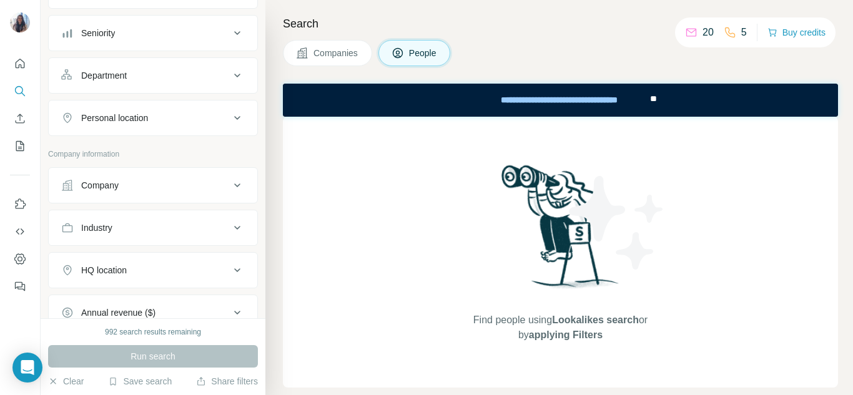
scroll to position [202, 0]
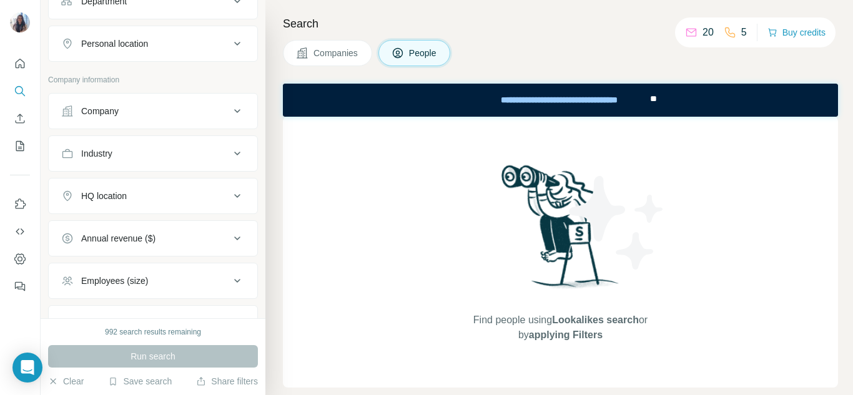
click at [191, 102] on button "Company" at bounding box center [153, 111] width 209 height 30
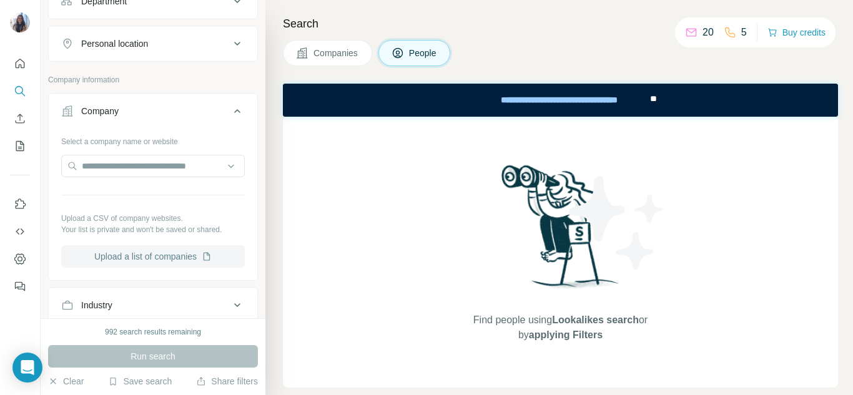
click at [147, 255] on button "Upload a list of companies" at bounding box center [153, 256] width 184 height 22
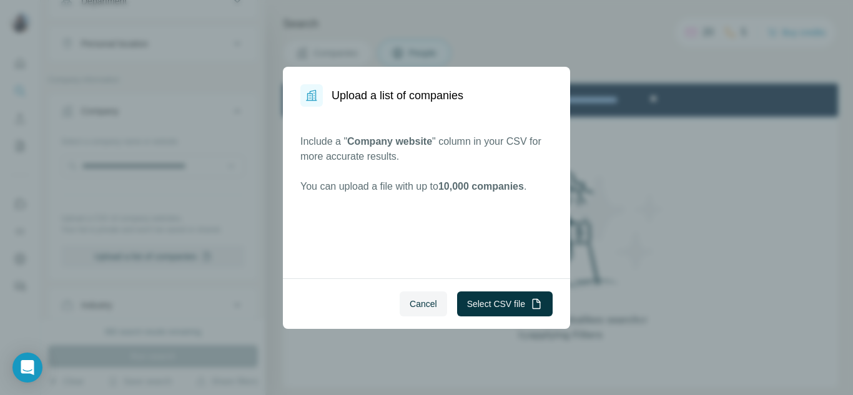
click at [504, 317] on div "Cancel Select CSV file" at bounding box center [426, 303] width 287 height 51
click at [494, 306] on button "Select CSV file" at bounding box center [505, 304] width 96 height 25
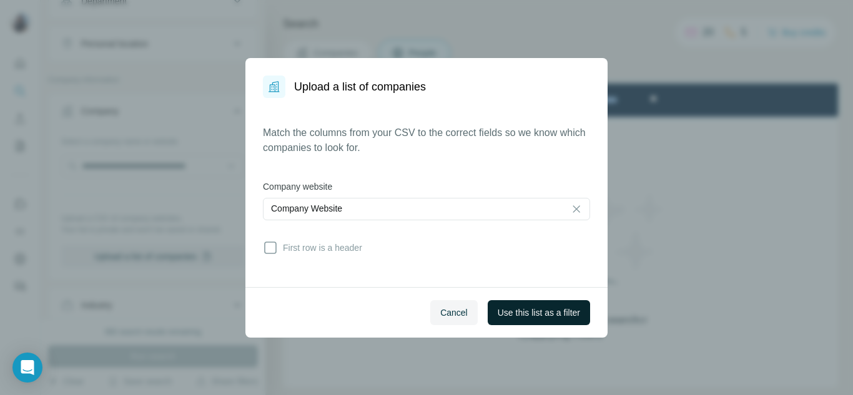
click at [518, 304] on button "Use this list as a filter" at bounding box center [539, 312] width 102 height 25
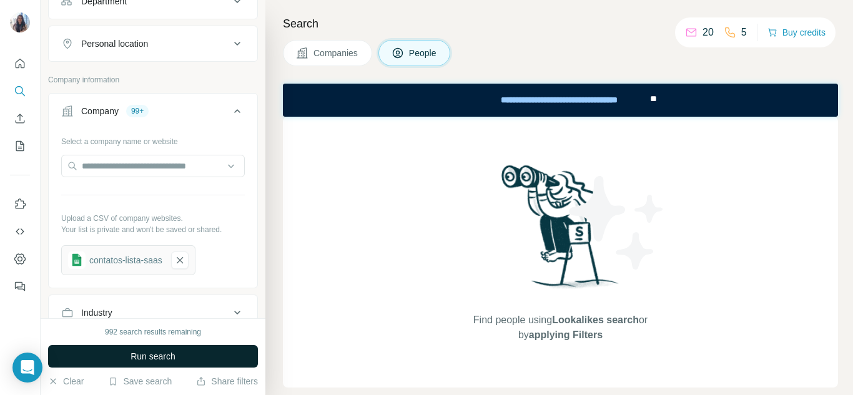
click at [225, 348] on button "Run search" at bounding box center [153, 356] width 210 height 22
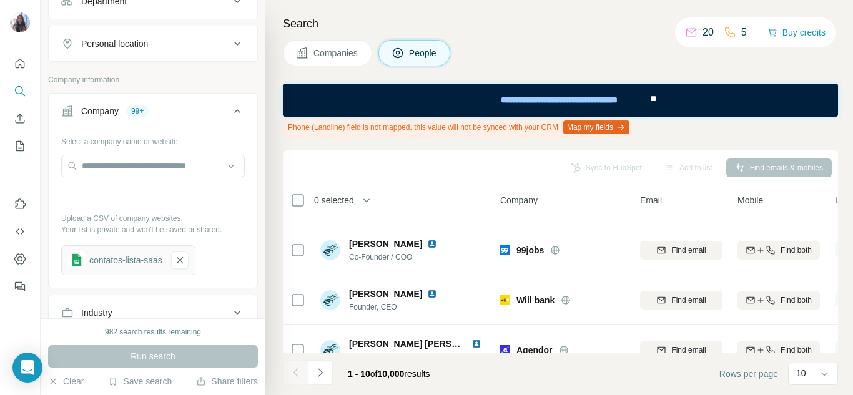
scroll to position [368, 0]
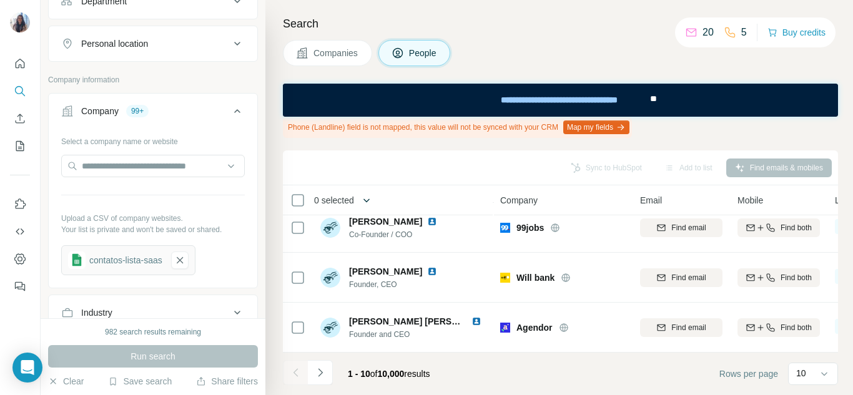
click at [373, 201] on icon "button" at bounding box center [366, 200] width 12 height 12
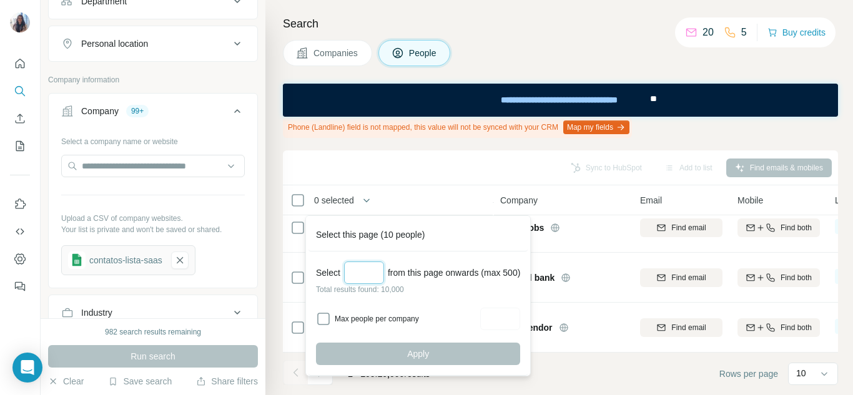
click at [370, 263] on input "Select a number (up to 500)" at bounding box center [364, 273] width 40 height 22
click at [415, 297] on div "Select **** from this page onwards (max 500) Total results found: 10,000 Max pe…" at bounding box center [417, 314] width 219 height 124
click at [382, 273] on input "****" at bounding box center [364, 273] width 40 height 22
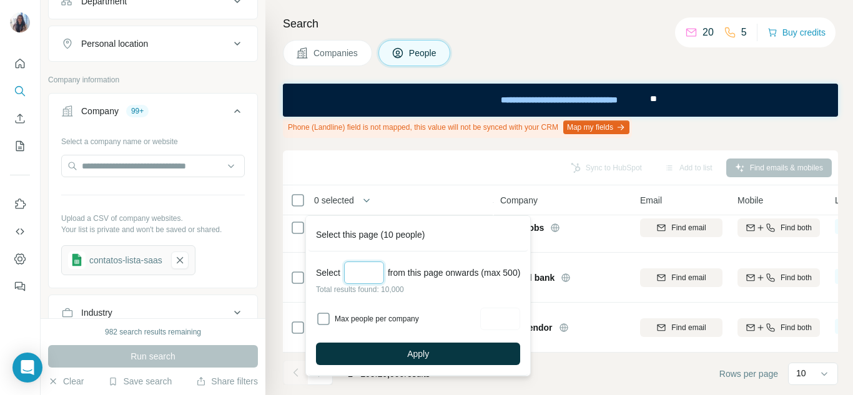
type input "*"
type input "***"
click at [376, 315] on label "Max people per company" at bounding box center [406, 318] width 142 height 11
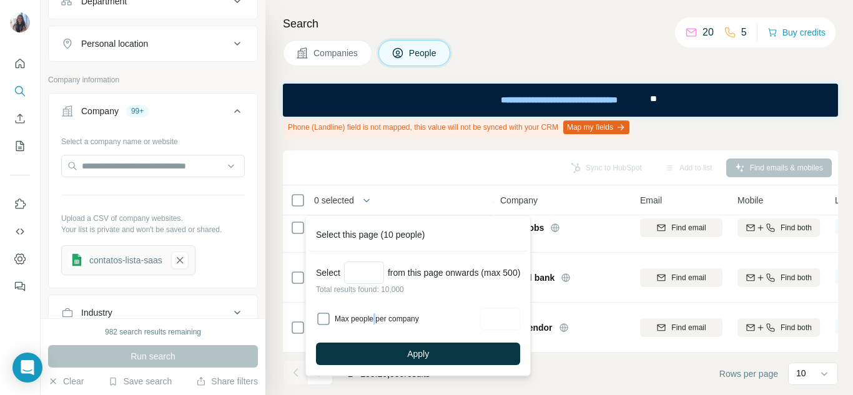
click at [377, 317] on label "Max people per company" at bounding box center [406, 318] width 142 height 11
click at [509, 175] on div "Sync to HubSpot Add to list Find emails & mobiles" at bounding box center [560, 168] width 543 height 22
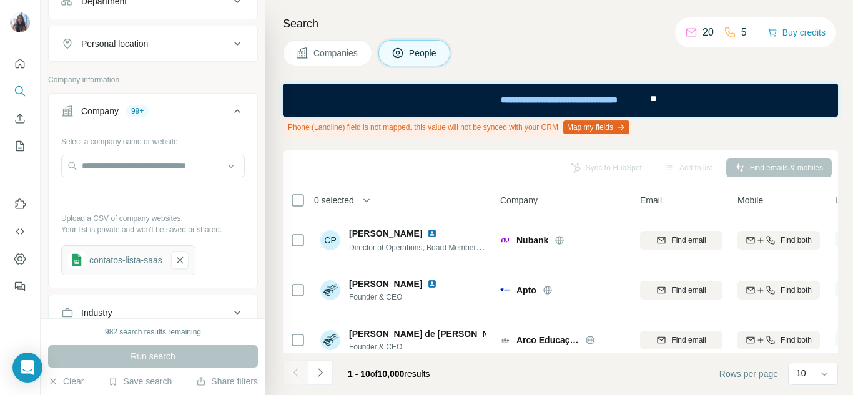
click at [354, 202] on span "0 selected" at bounding box center [334, 200] width 40 height 12
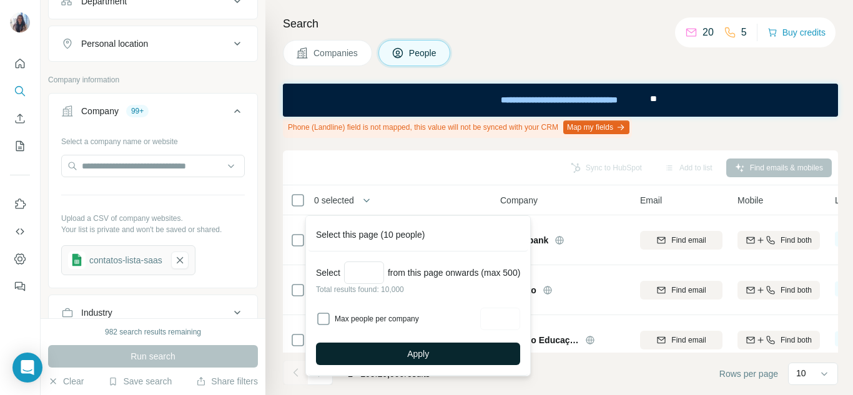
click at [393, 351] on button "Apply" at bounding box center [418, 354] width 204 height 22
